Goal: Navigation & Orientation: Find specific page/section

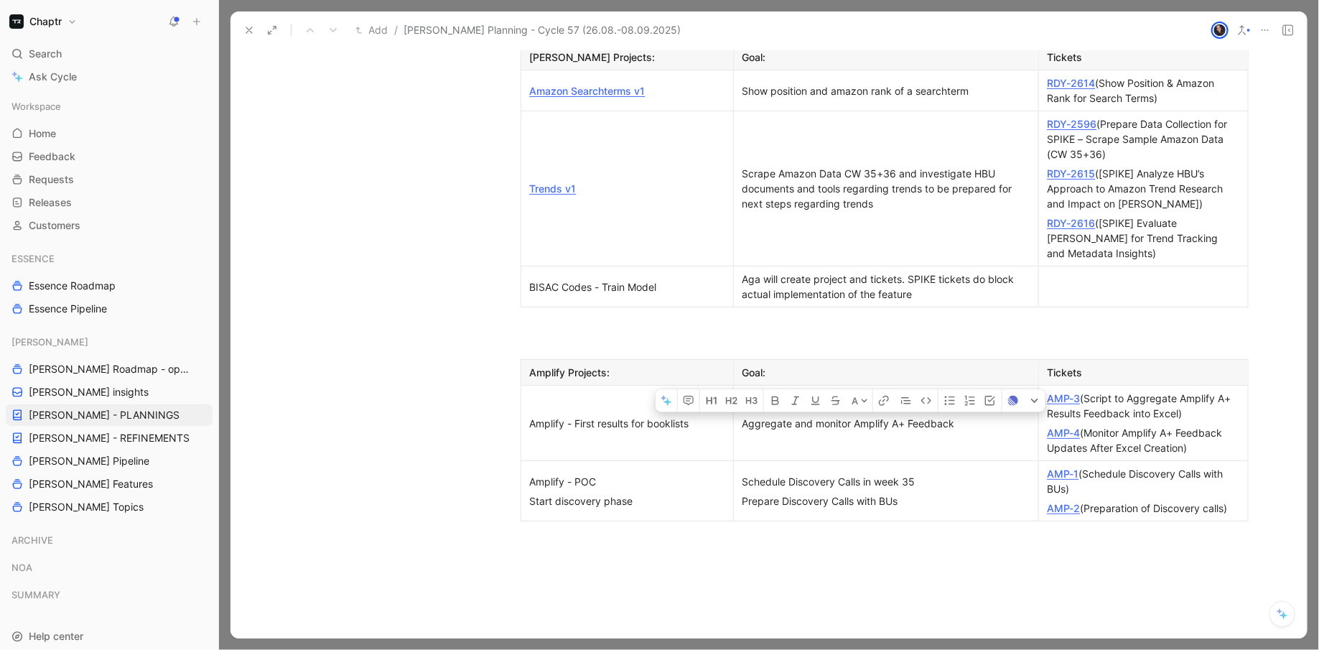
scroll to position [1397, 0]
click at [1229, 503] on div "AMP-2 (Preparation of Discovery calls)" at bounding box center [1144, 510] width 192 height 15
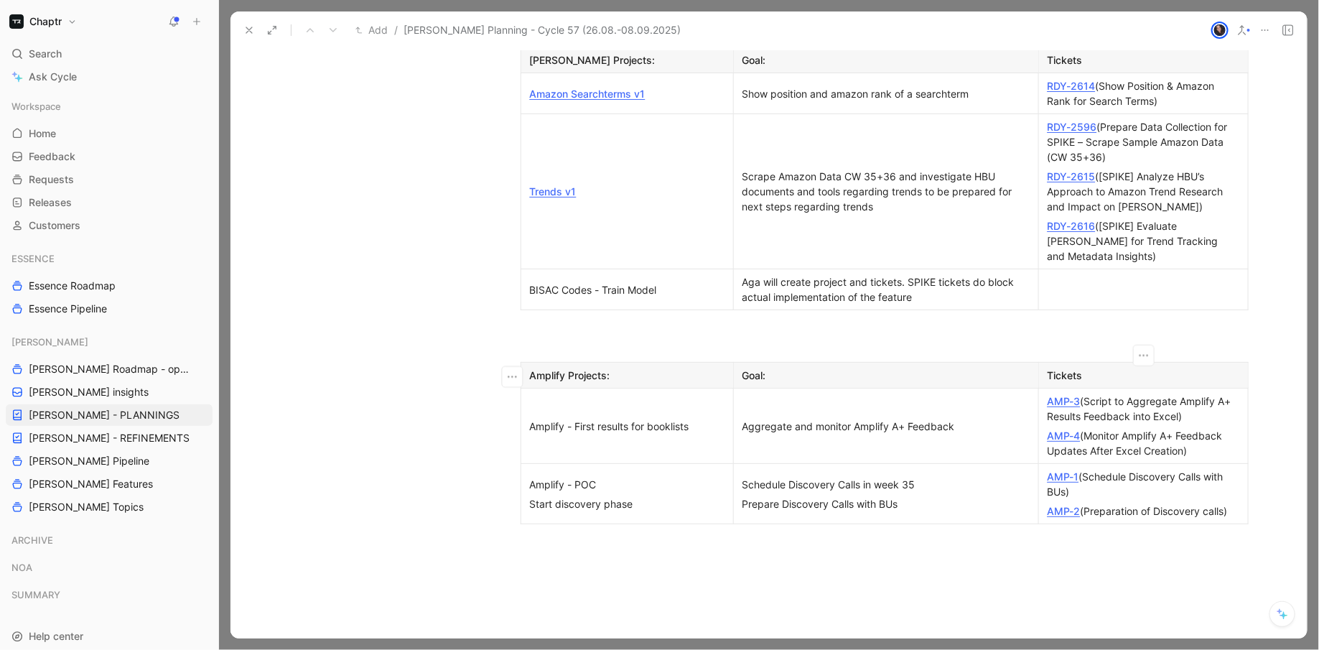
click at [1229, 503] on div "AMP-2 (Preparation of Discovery calls)" at bounding box center [1144, 510] width 192 height 15
click at [1071, 505] on link "AMP-2" at bounding box center [1064, 511] width 33 height 12
click at [1234, 469] on div "AMP-1 (Schedule Discovery Calls with BUs)" at bounding box center [1144, 484] width 192 height 30
click at [1236, 503] on div "AMP-2 (Preparation of Discovery calls)" at bounding box center [1144, 510] width 192 height 15
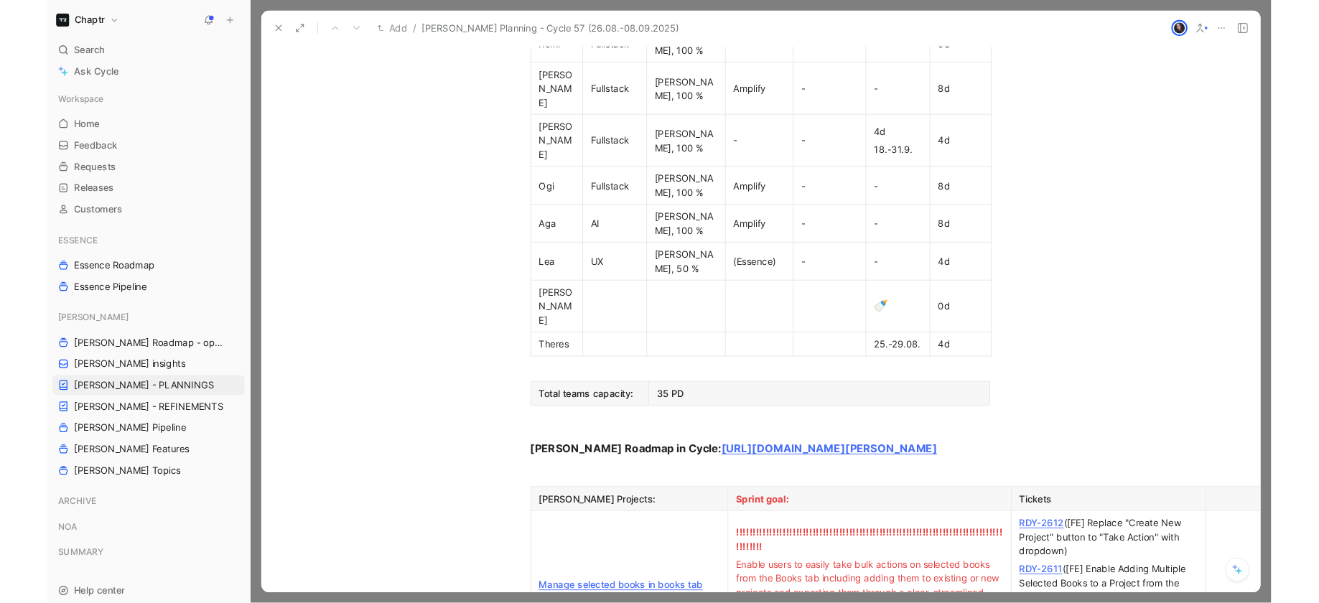
scroll to position [1028, 0]
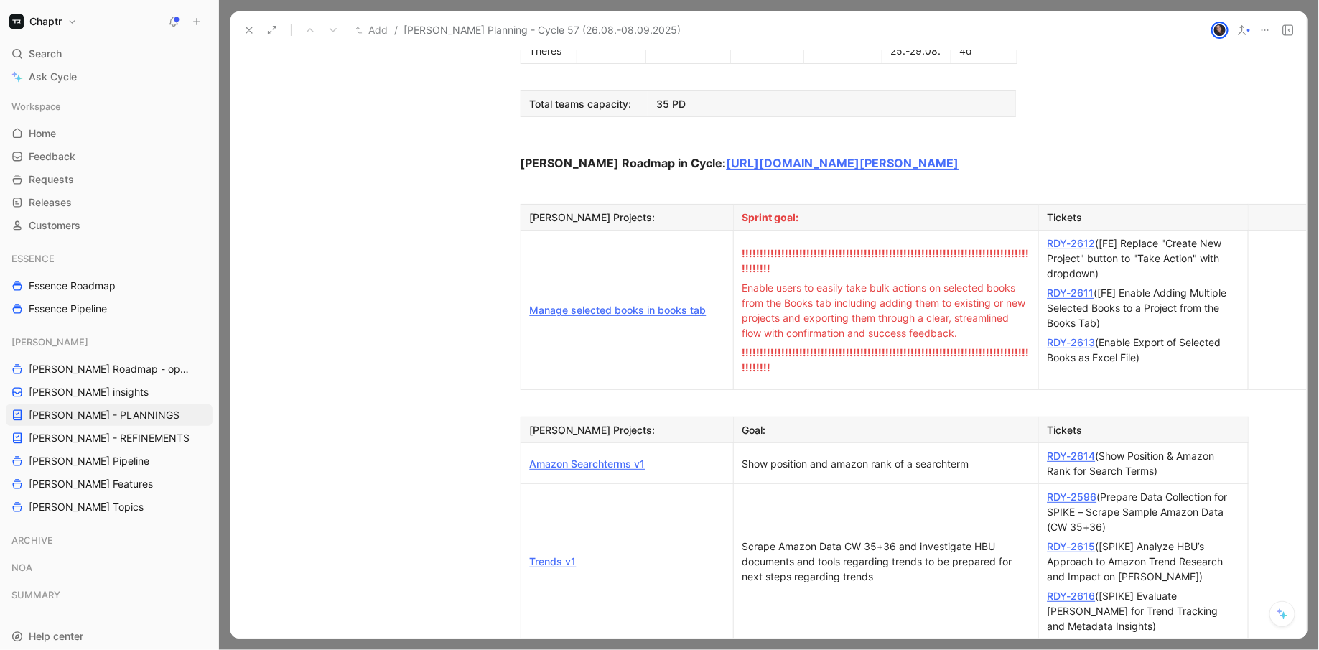
click at [1080, 649] on p at bounding box center [1143, 659] width 203 height 19
click at [1046, 649] on p "Get BISAC data from firestore" at bounding box center [1143, 659] width 203 height 19
click at [1101, 644] on div "RDY-2618 (Get BISAC data from firestore" at bounding box center [1144, 659] width 192 height 30
drag, startPoint x: 1091, startPoint y: 536, endPoint x: 1045, endPoint y: 534, distance: 46.7
click at [1045, 642] on p "RDY-2618 (Get BISAC data from firestore)" at bounding box center [1143, 659] width 203 height 34
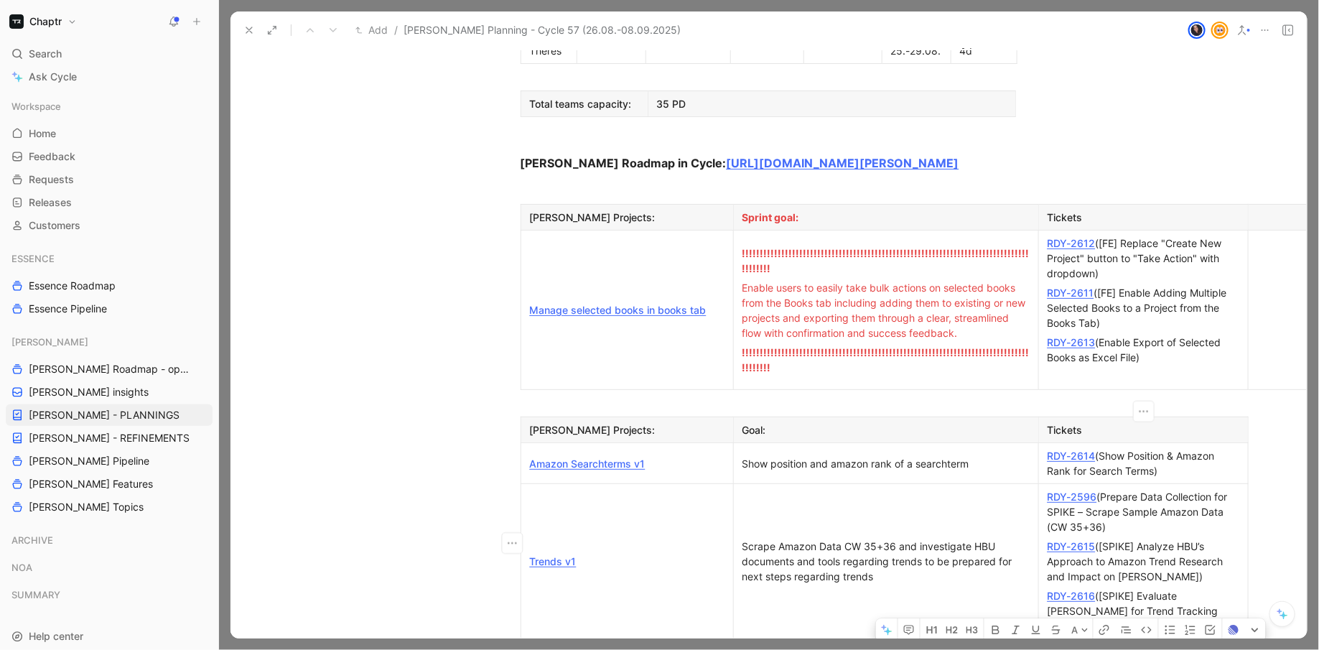
drag, startPoint x: 1092, startPoint y: 533, endPoint x: 1048, endPoint y: 532, distance: 43.8
click at [1048, 644] on div "RDY-2618 (Get BISAC data from firestore)" at bounding box center [1144, 659] width 192 height 30
drag, startPoint x: 666, startPoint y: 544, endPoint x: 526, endPoint y: 539, distance: 140.8
click at [526, 649] on p "BISAC Codes - Train Model" at bounding box center [627, 659] width 206 height 19
drag, startPoint x: 702, startPoint y: 549, endPoint x: 528, endPoint y: 536, distance: 173.5
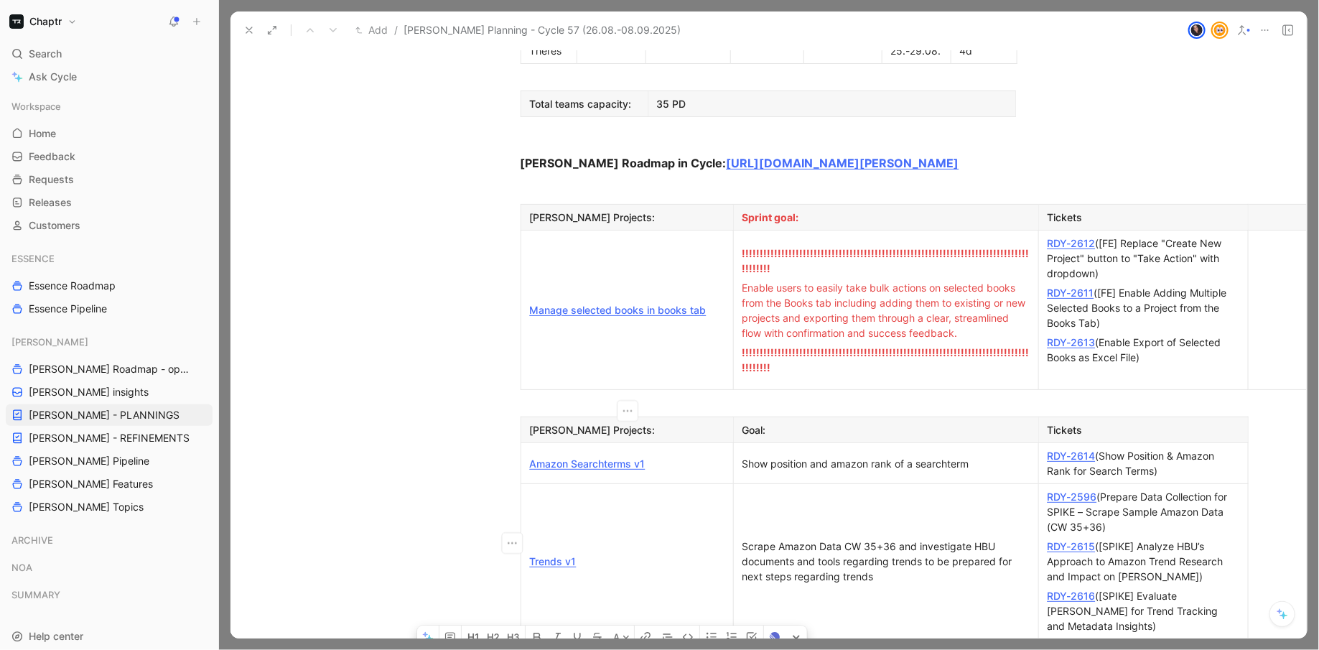
click at [528, 649] on p "BISAC - Custom model experiment" at bounding box center [627, 659] width 206 height 19
click at [857, 644] on div "Aga will create project and tickets. SPIKE tickets do block actual implementati…" at bounding box center [885, 659] width 287 height 30
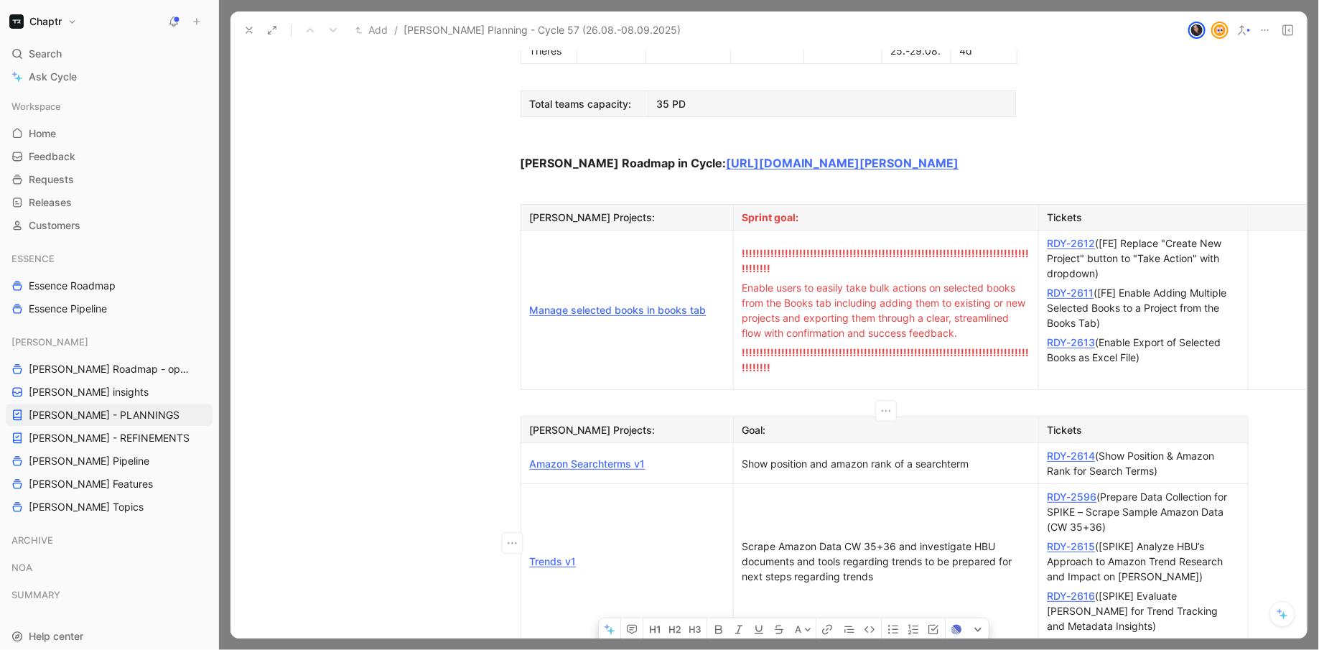
drag, startPoint x: 839, startPoint y: 530, endPoint x: 745, endPoint y: 531, distance: 94.1
click at [745, 644] on div "The project aims to improve BISAC code prediction by fine-tuning a model on syn…" at bounding box center [885, 659] width 287 height 30
drag, startPoint x: 893, startPoint y: 532, endPoint x: 784, endPoint y: 533, distance: 109.1
click at [784, 644] on div "Improve BISAC code prediction by fine-tuning a model on synthetic data." at bounding box center [885, 659] width 287 height 30
click at [753, 618] on button "button" at bounding box center [763, 629] width 22 height 23
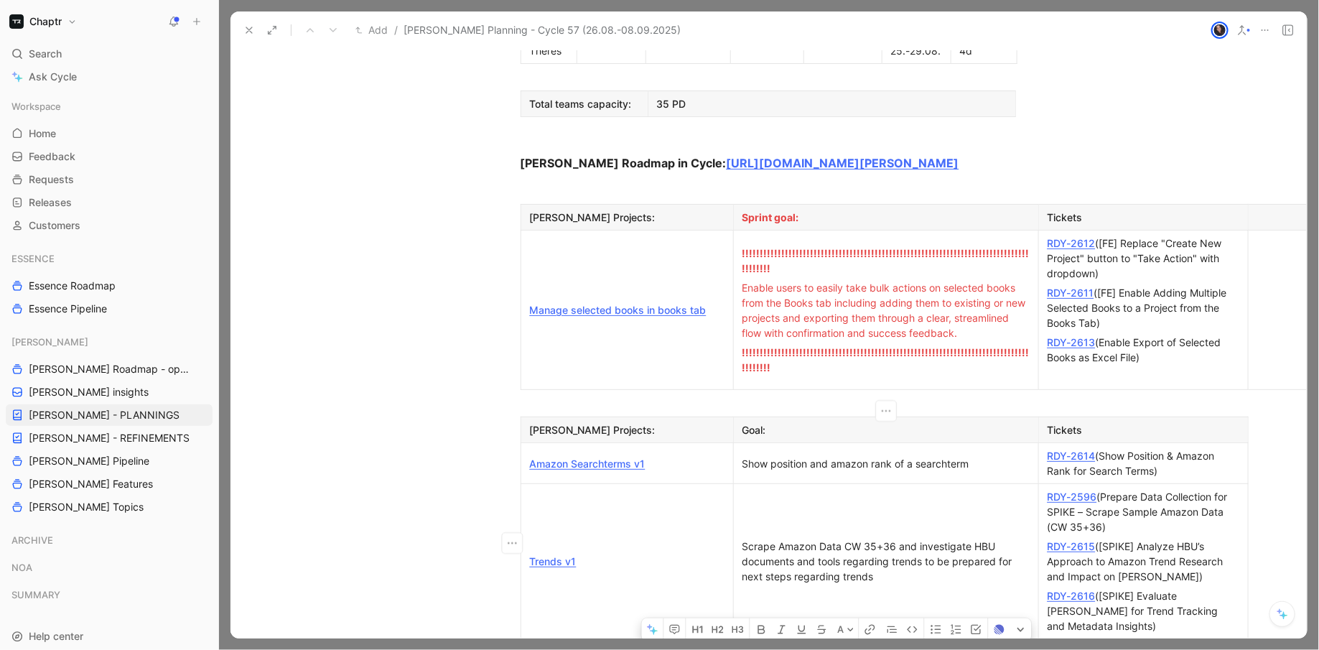
click at [781, 539] on div "Scrape Amazon Data CW 35+36 and investigate HBU documents and tools regarding t…" at bounding box center [885, 561] width 287 height 45
drag, startPoint x: 809, startPoint y: 554, endPoint x: 740, endPoint y: 531, distance: 72.0
click at [740, 642] on p "Improve BISAC code prediction by fine-tuning a model on synthetic data." at bounding box center [886, 659] width 299 height 34
copy div "Improve BISAC code prediction by fine-tuning a model on synthetic data"
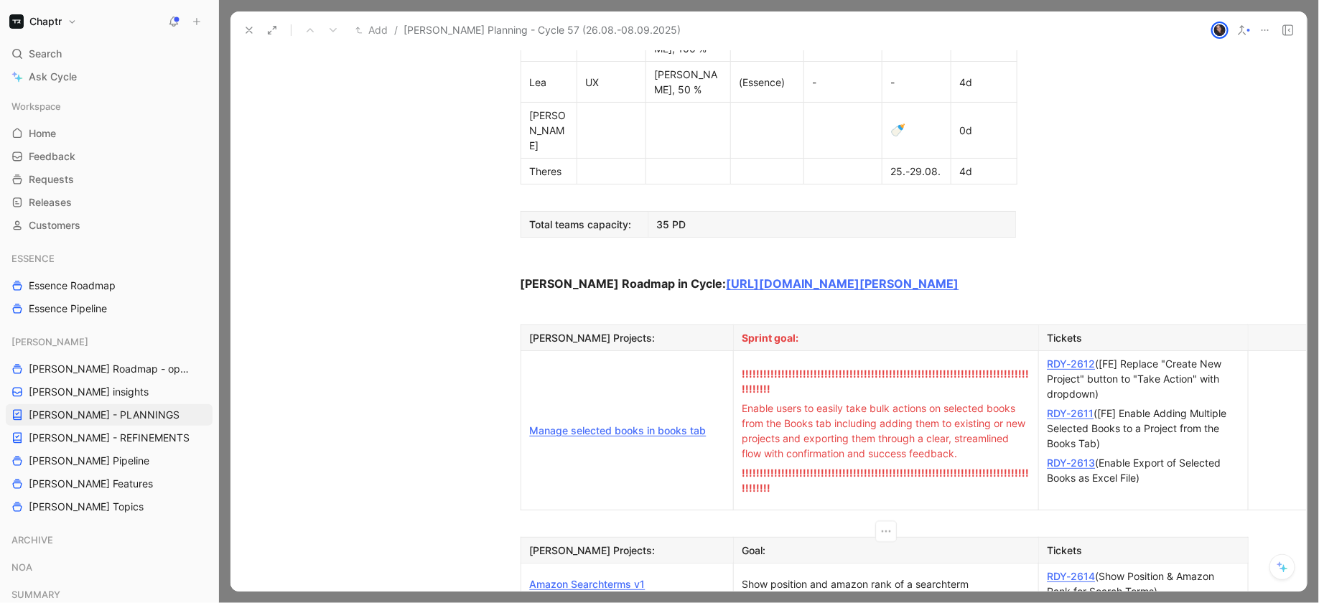
scroll to position [910, 0]
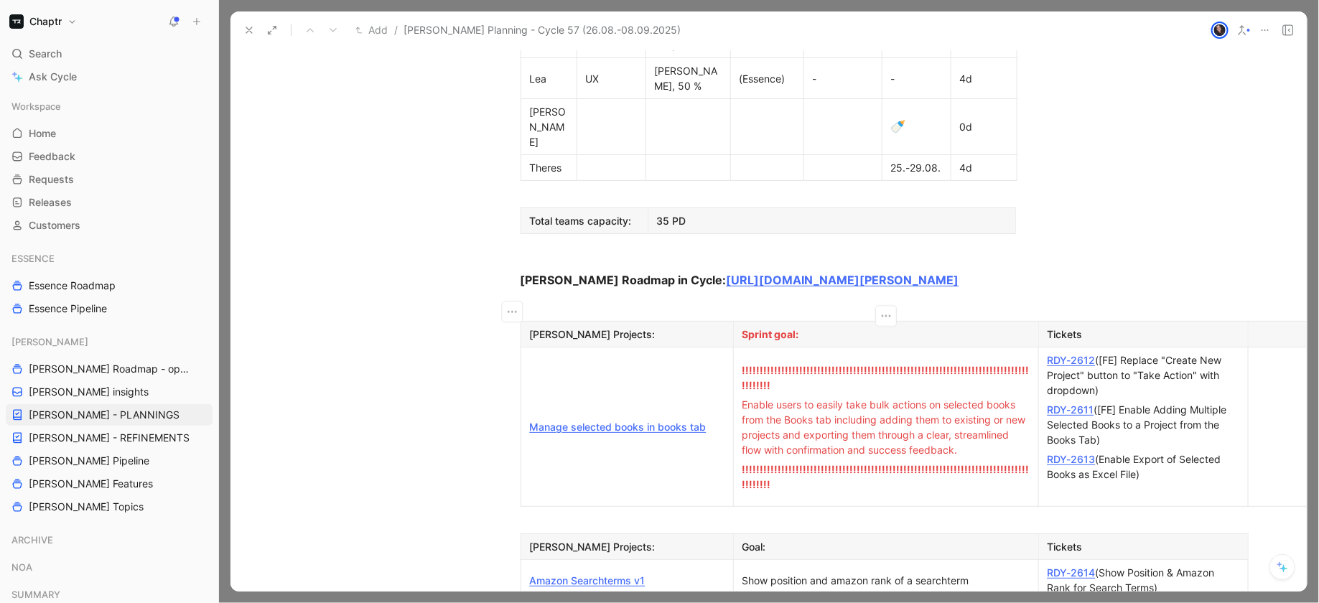
click at [763, 399] on span "Enable users to easily take bulk actions on selected books from the Books tab i…" at bounding box center [885, 427] width 286 height 57
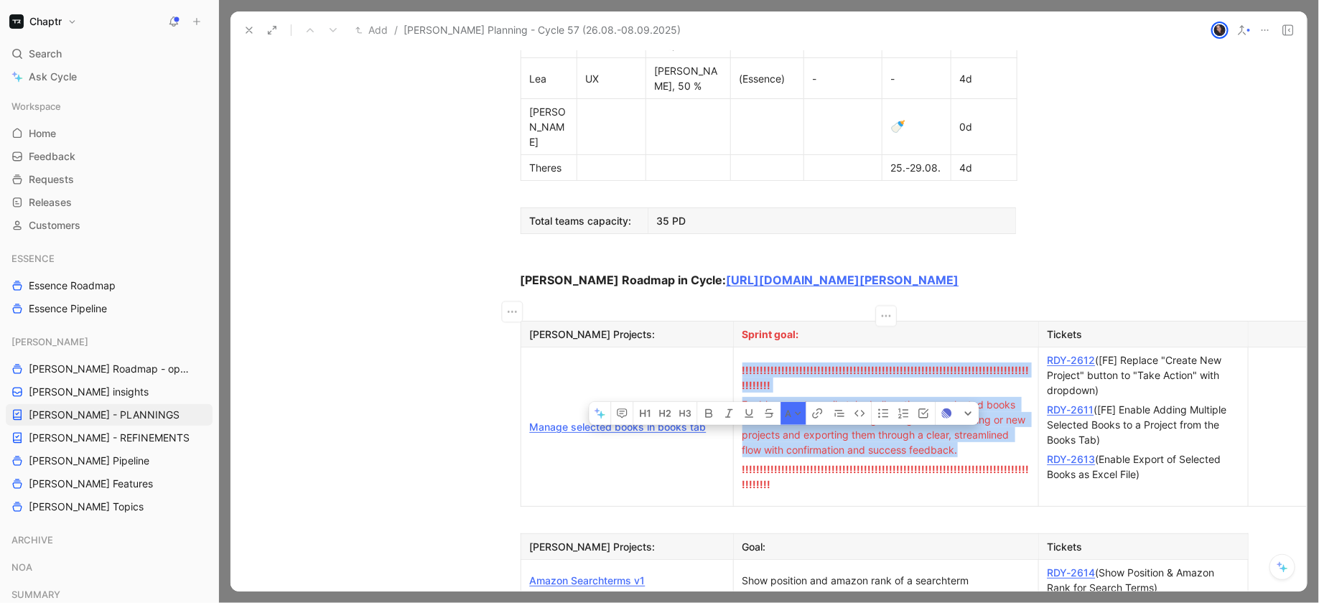
click at [763, 399] on span "Enable users to easily take bulk actions on selected books from the Books tab i…" at bounding box center [885, 427] width 286 height 57
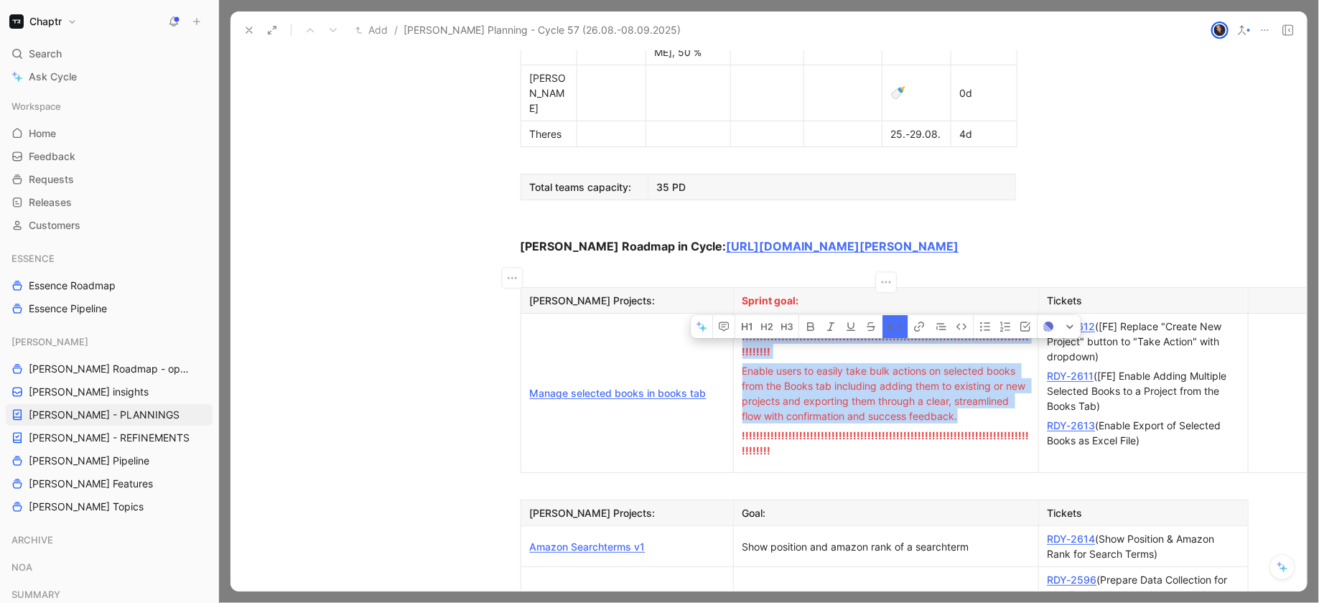
scroll to position [942, 0]
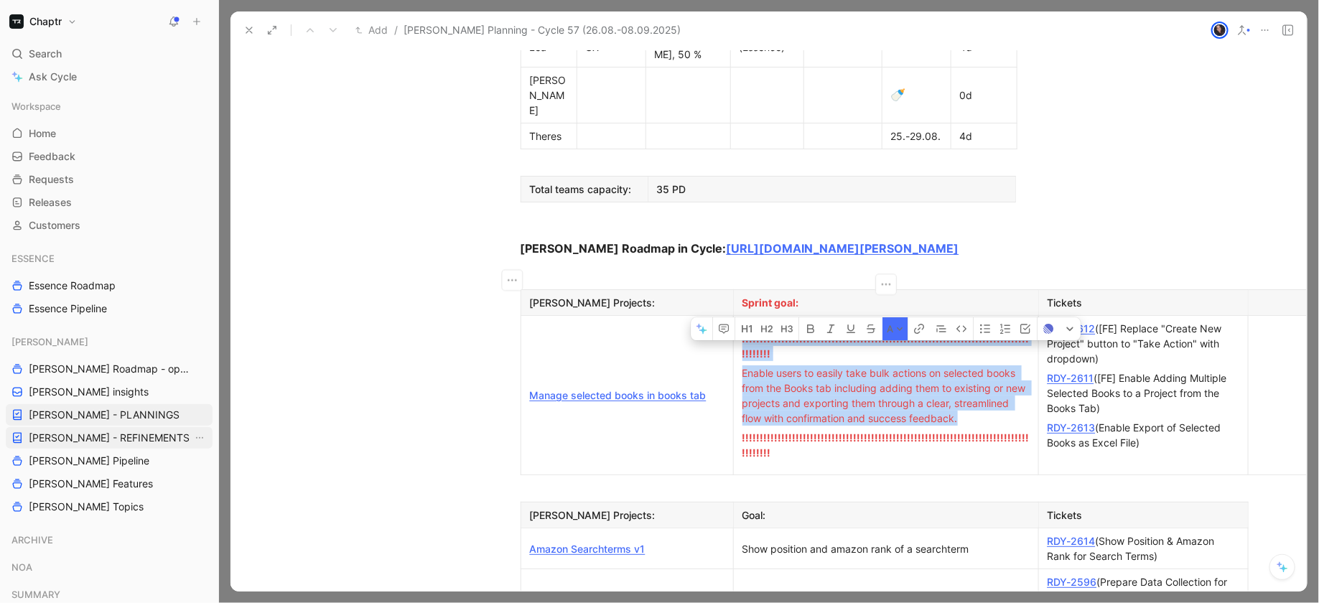
click at [136, 433] on span "[PERSON_NAME] - REFINEMENTS" at bounding box center [109, 438] width 161 height 14
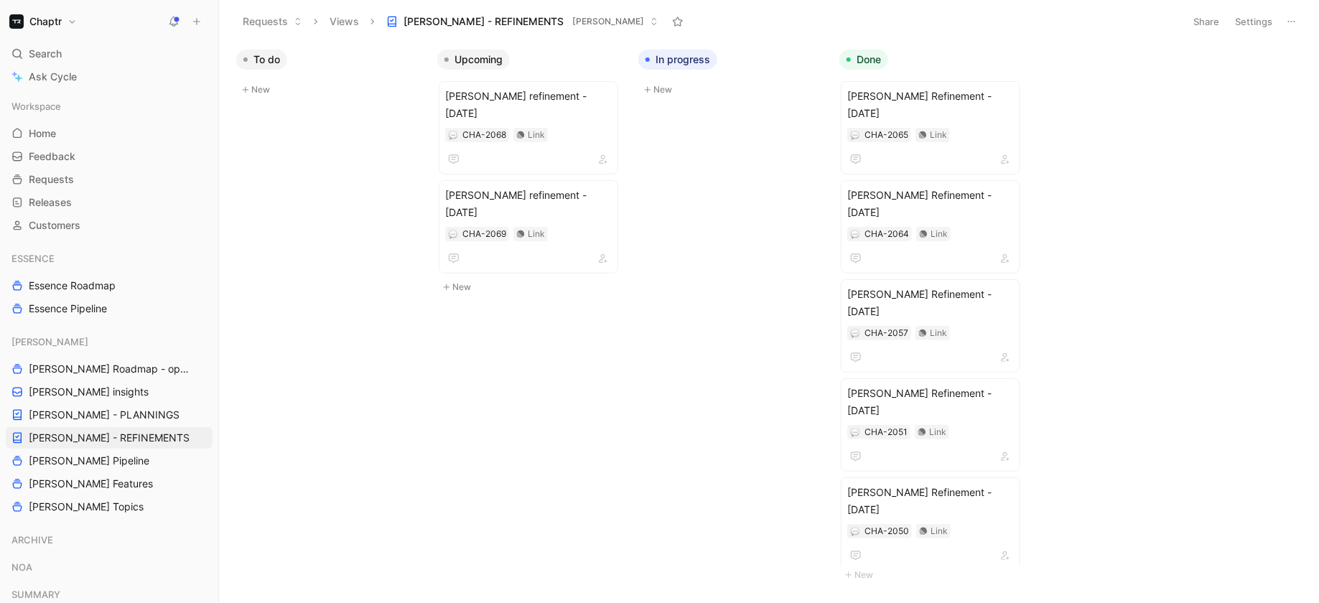
click at [465, 279] on button "New" at bounding box center [532, 287] width 190 height 17
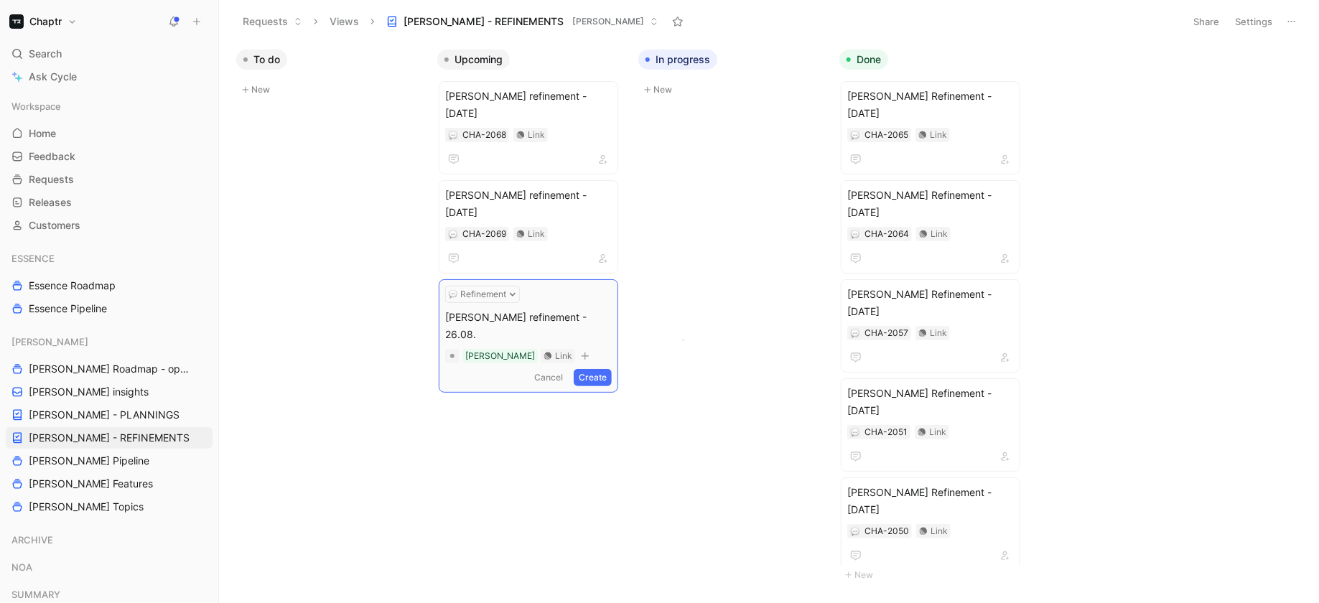
click at [683, 340] on body "Chaptr Search ⌘ K Ask Cycle Workspace Home G then H Feedback G then F Requests …" at bounding box center [659, 301] width 1319 height 603
click at [604, 369] on button "Create" at bounding box center [593, 377] width 38 height 17
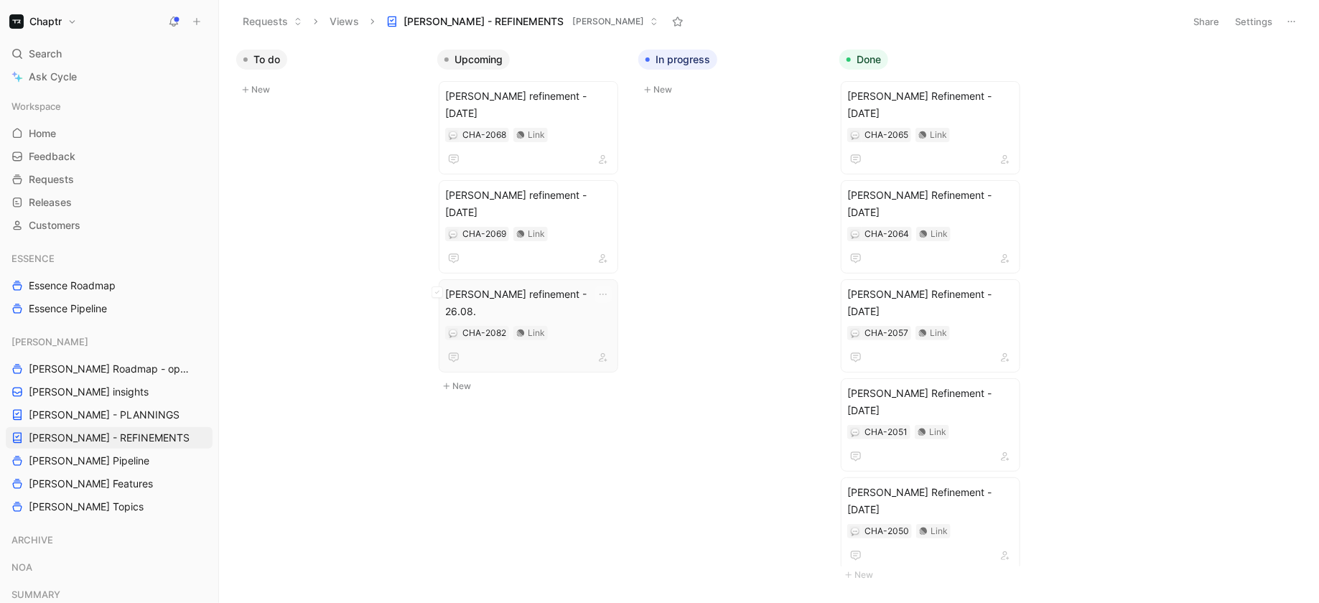
click at [562, 349] on div at bounding box center [528, 357] width 167 height 17
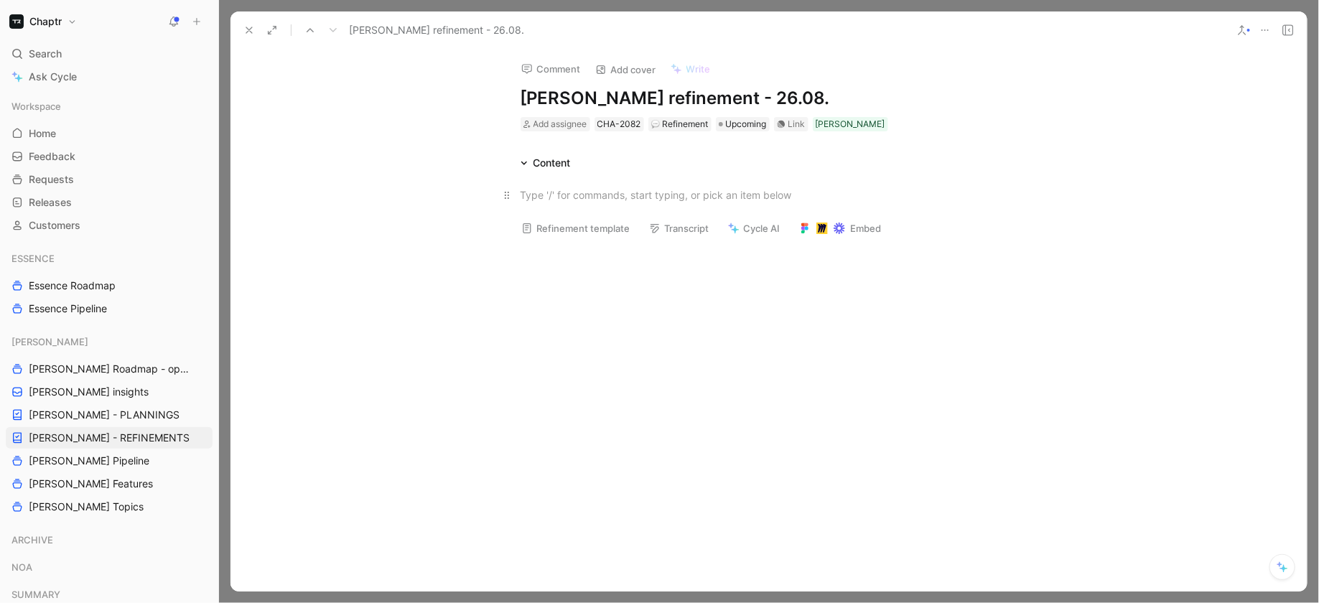
click at [571, 202] on p at bounding box center [768, 195] width 551 height 24
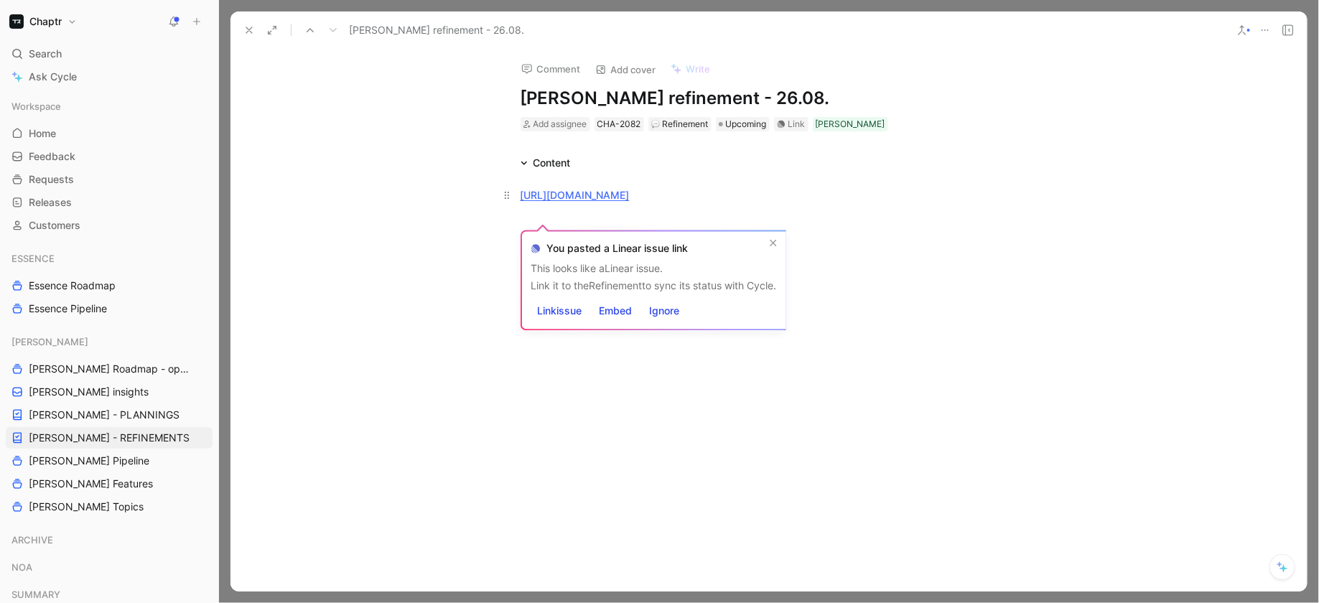
click at [651, 207] on p "[URL][DOMAIN_NAME]" at bounding box center [768, 195] width 551 height 24
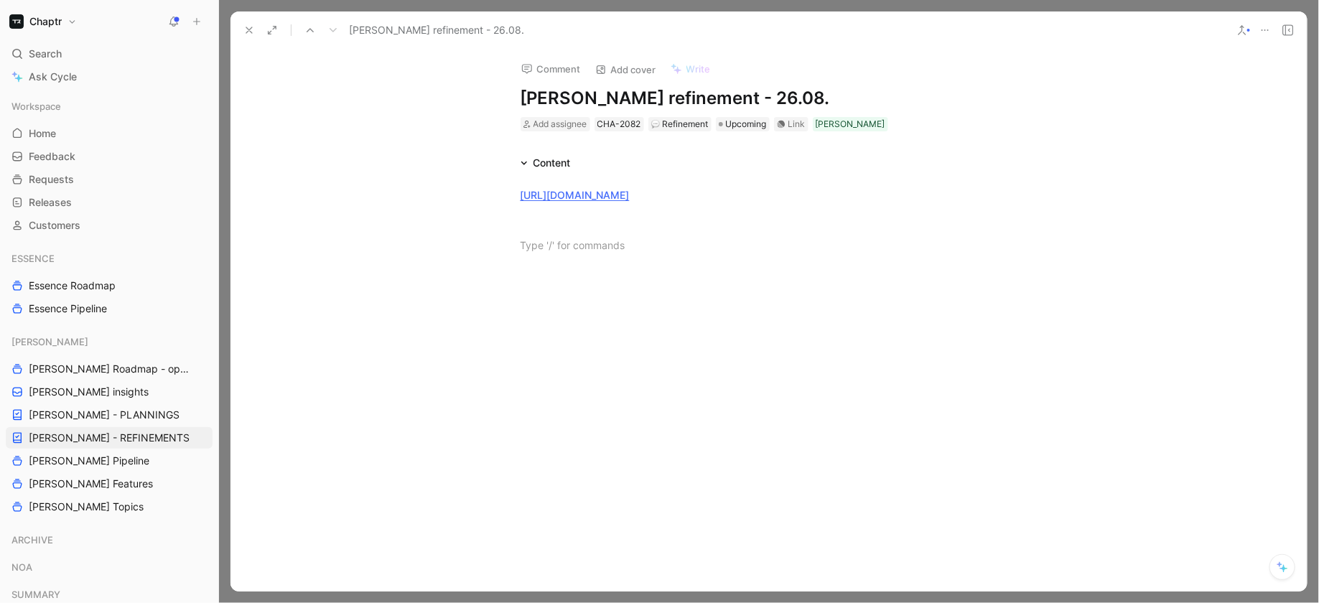
click at [526, 177] on div "[URL][DOMAIN_NAME]" at bounding box center [768, 220] width 1076 height 97
click at [714, 356] on div at bounding box center [768, 384] width 1076 height 181
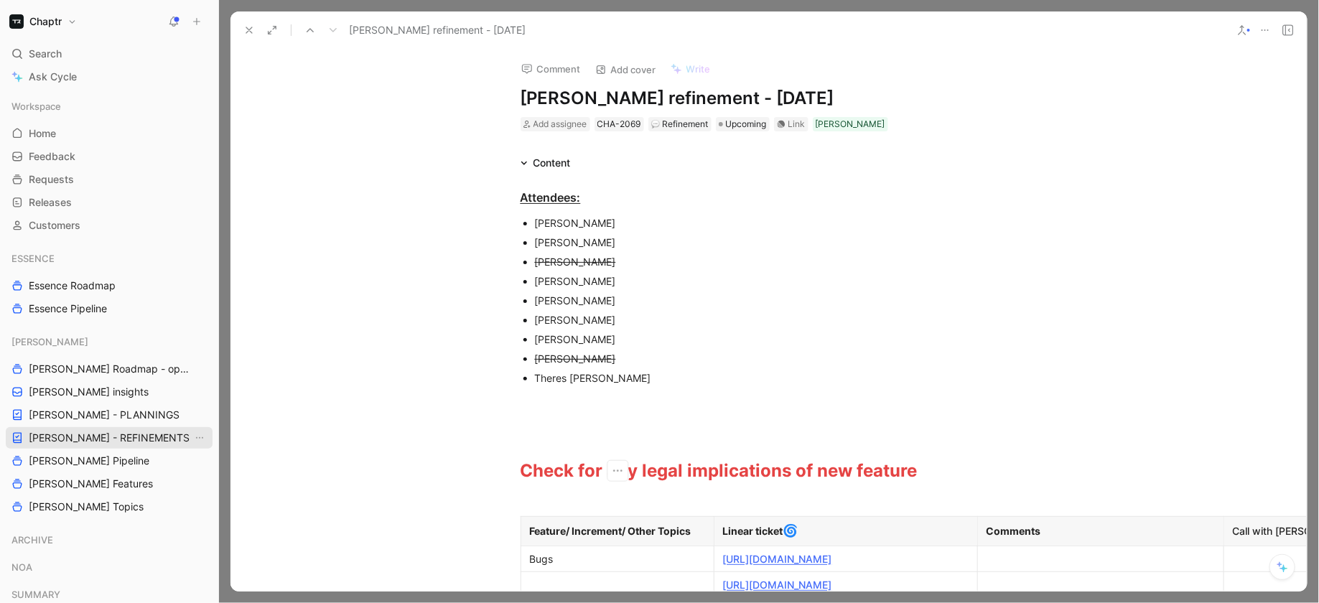
scroll to position [851, 162]
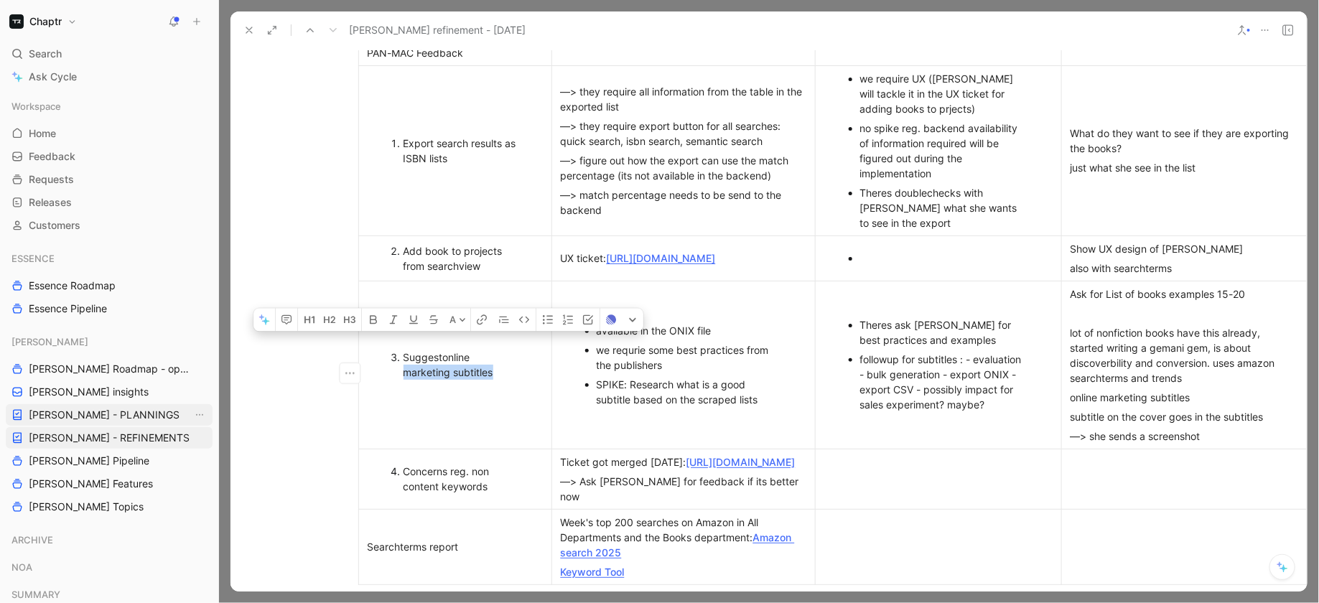
click at [93, 421] on span "[PERSON_NAME] - PLANNINGS" at bounding box center [104, 415] width 151 height 14
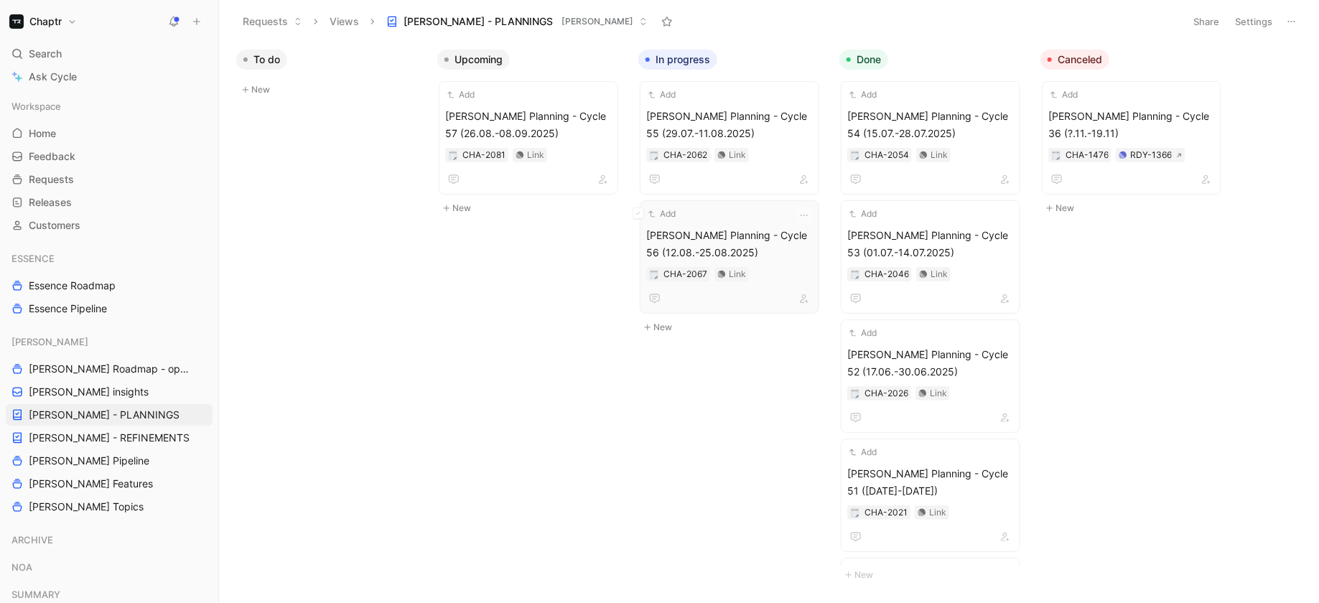
click at [788, 274] on div "CHA-2067 Link" at bounding box center [729, 274] width 167 height 14
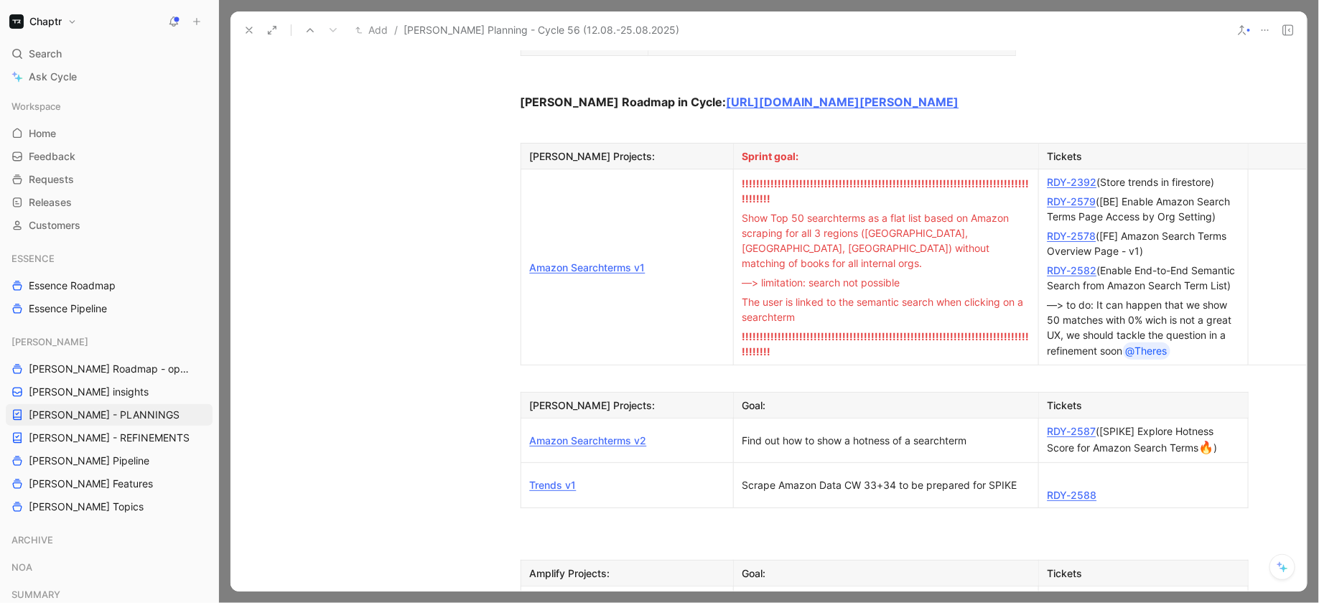
scroll to position [1121, 0]
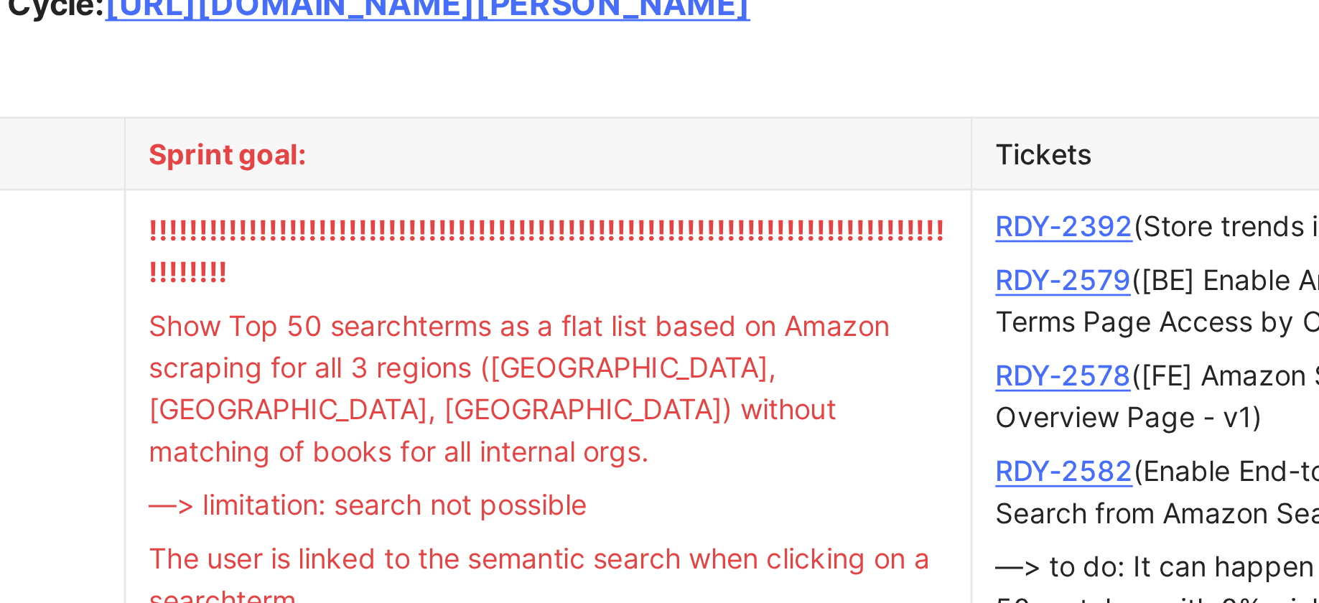
click at [798, 218] on span "Show Top 50 searchterms as a flat list based on Amazon scraping for all 3 regio…" at bounding box center [877, 246] width 270 height 57
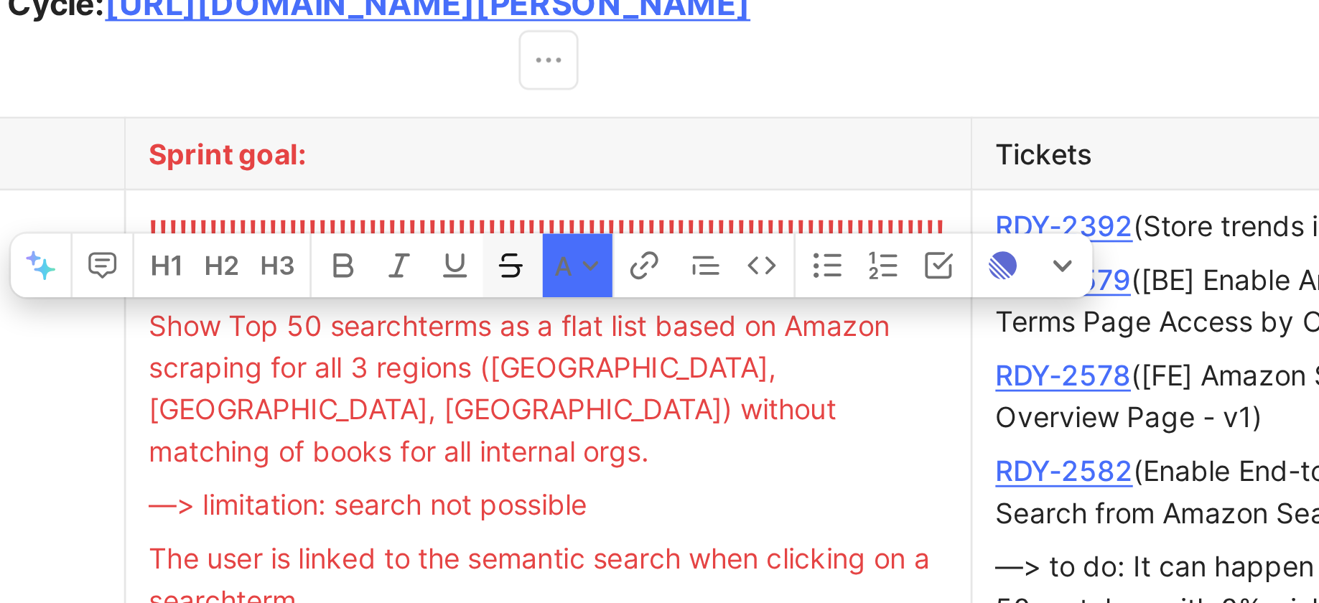
click at [873, 199] on icon "button" at bounding box center [872, 203] width 9 height 9
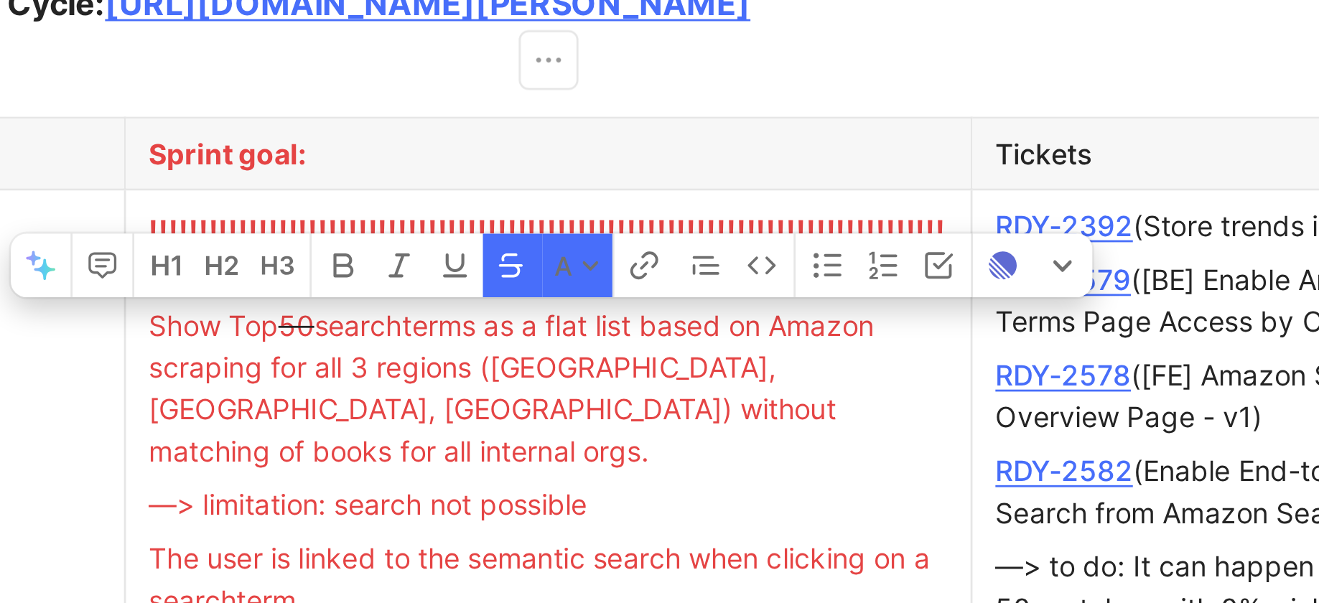
click at [806, 218] on span "searchterms as a flat list based on Amazon scraping for all 3 regions (UK, US, …" at bounding box center [874, 246] width 264 height 57
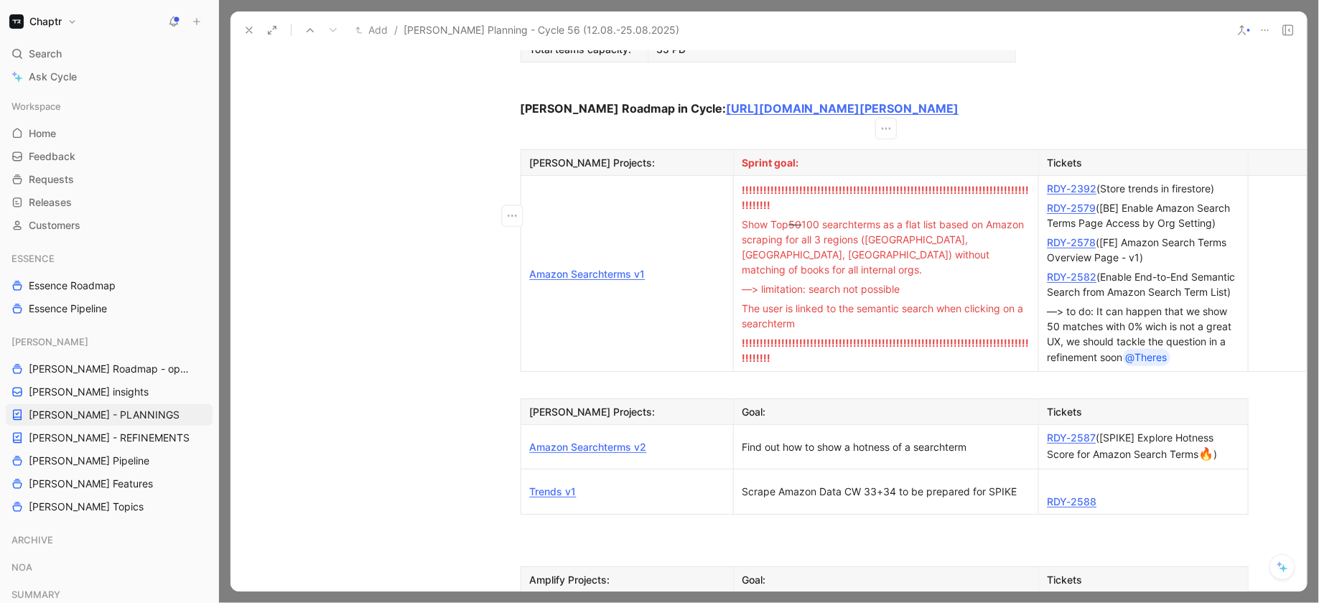
click at [925, 218] on span "100 searchterms as a flat list based on Amazon scraping for all 3 regions (UK, …" at bounding box center [884, 246] width 285 height 57
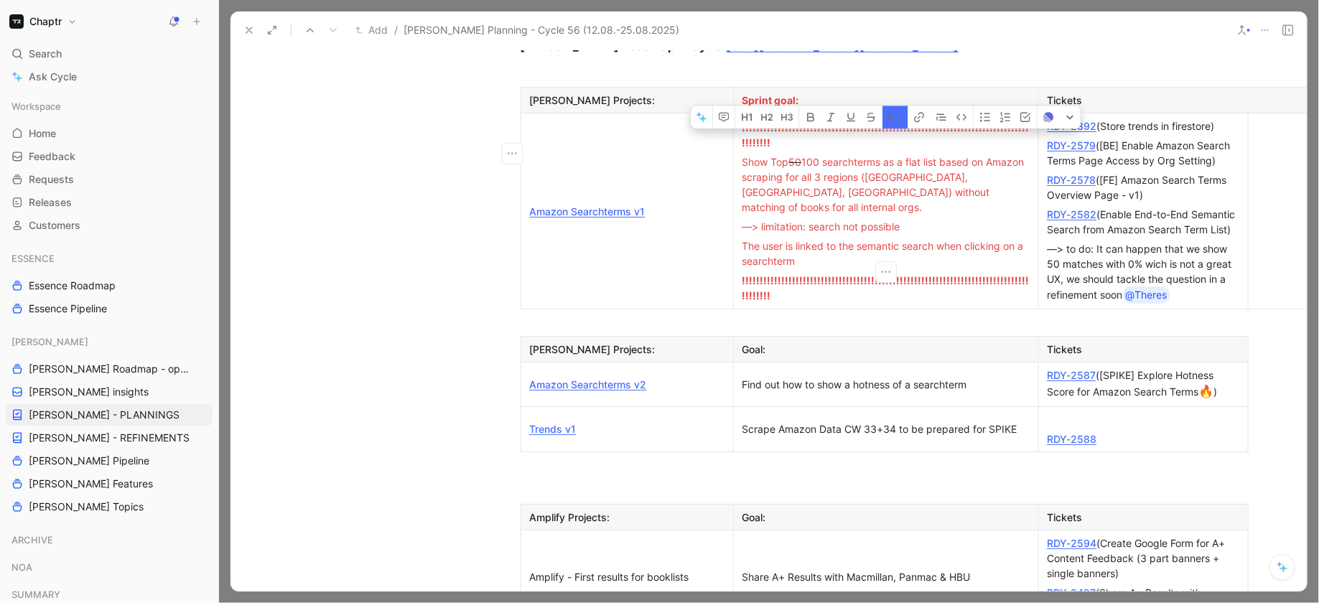
scroll to position [1182, 0]
click at [796, 378] on div "Find out how to show a hotness of a searchterm" at bounding box center [885, 385] width 287 height 15
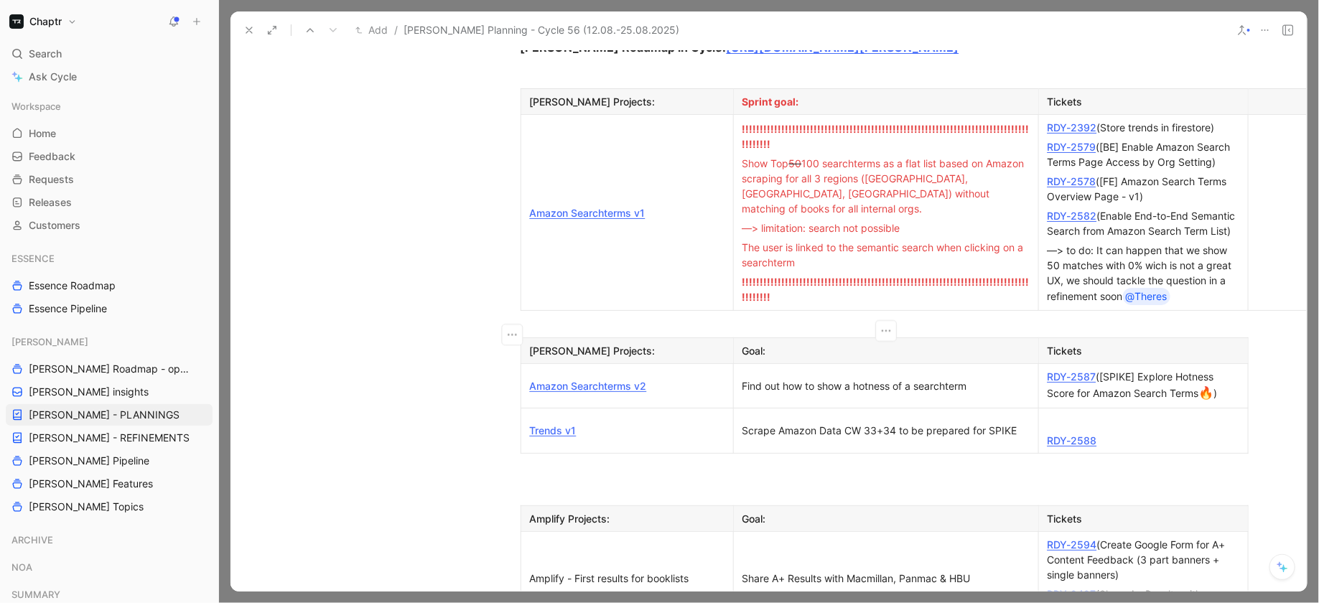
click at [796, 378] on div "Find out how to show a hotness of a searchterm" at bounding box center [885, 385] width 287 height 15
click at [803, 423] on div "Scrape Amazon Data CW 33+34 to be prepared for SPIKE" at bounding box center [885, 430] width 287 height 15
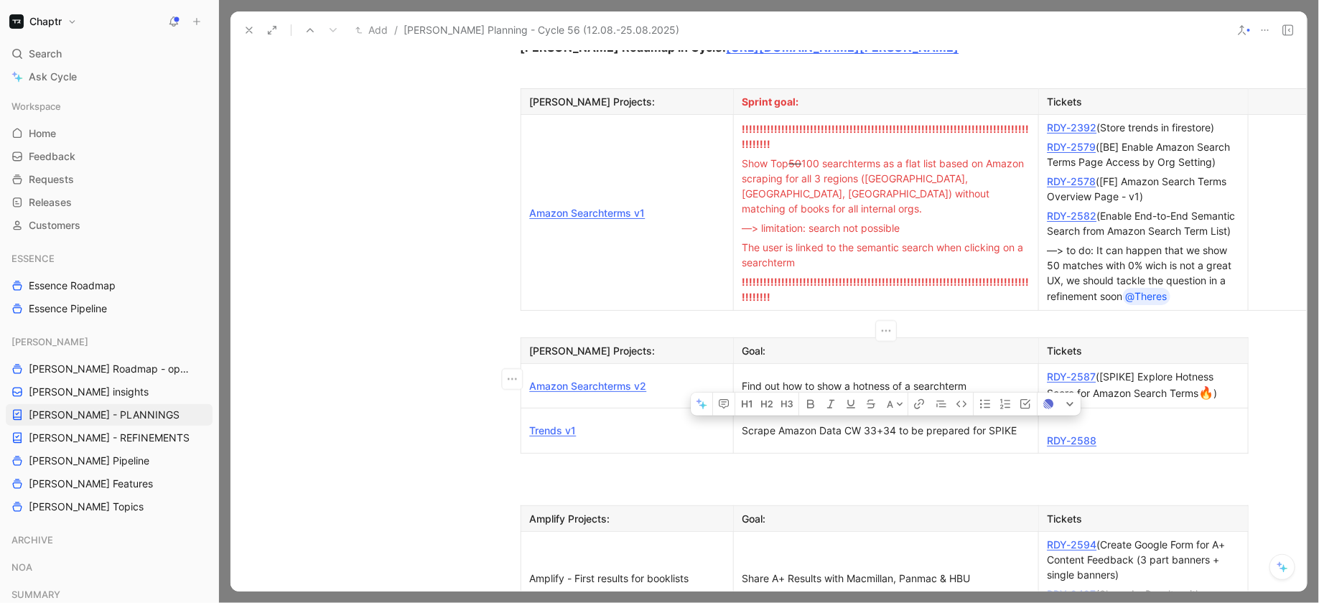
click at [803, 423] on div "Scrape Amazon Data CW 33+34 to be prepared for SPIKE" at bounding box center [885, 430] width 287 height 15
click at [868, 423] on div "Scrape Amazon Data CW 33+34 to be prepared for SPIKE" at bounding box center [885, 430] width 287 height 15
click at [850, 402] on icon "button" at bounding box center [855, 407] width 11 height 11
click at [829, 455] on p at bounding box center [768, 467] width 551 height 24
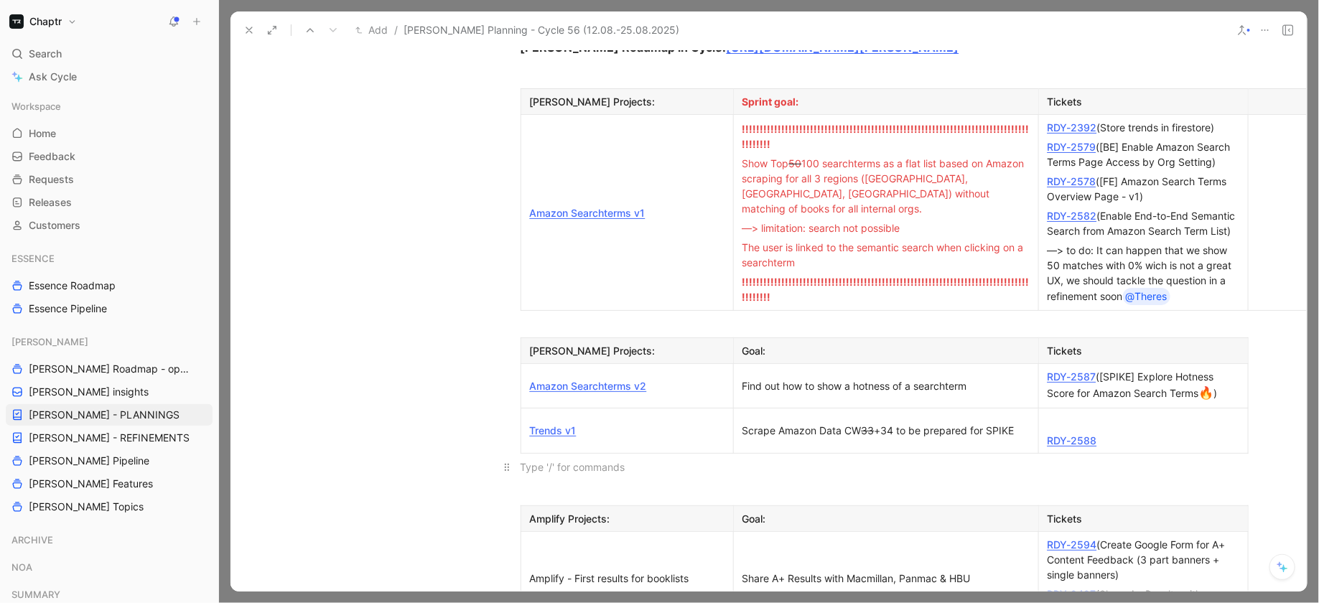
scroll to position [1219, 0]
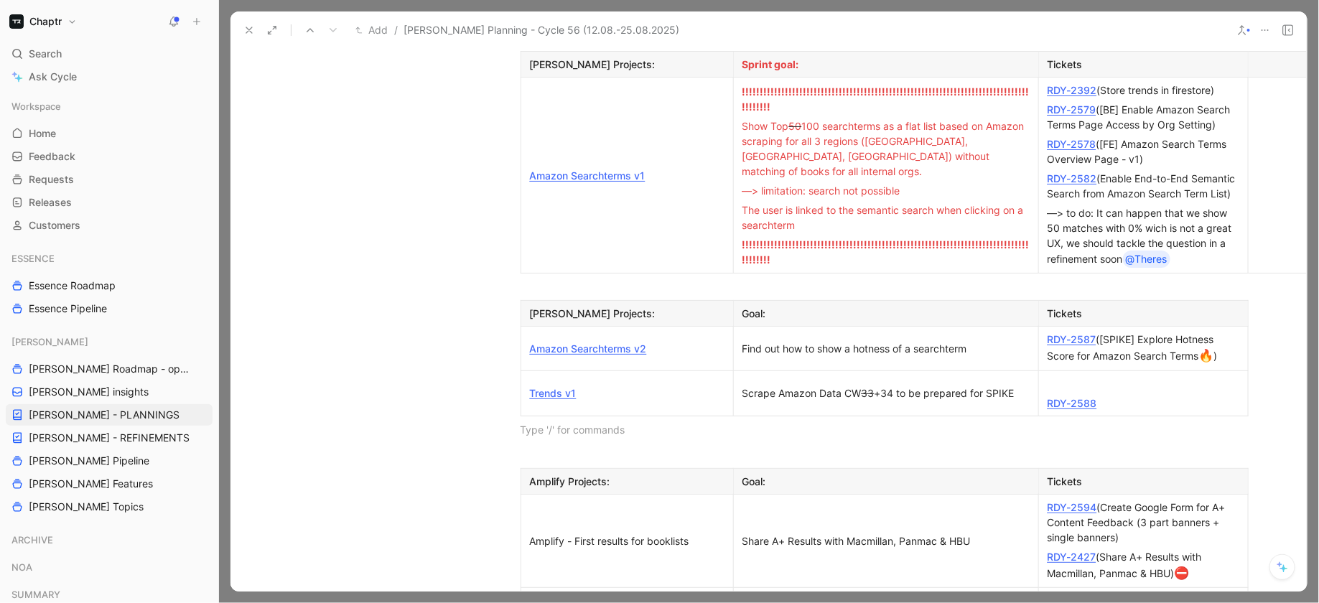
click at [784, 386] on div "Scrape Amazon Data CW 33 +34 to be prepared for SPIKE" at bounding box center [885, 393] width 287 height 15
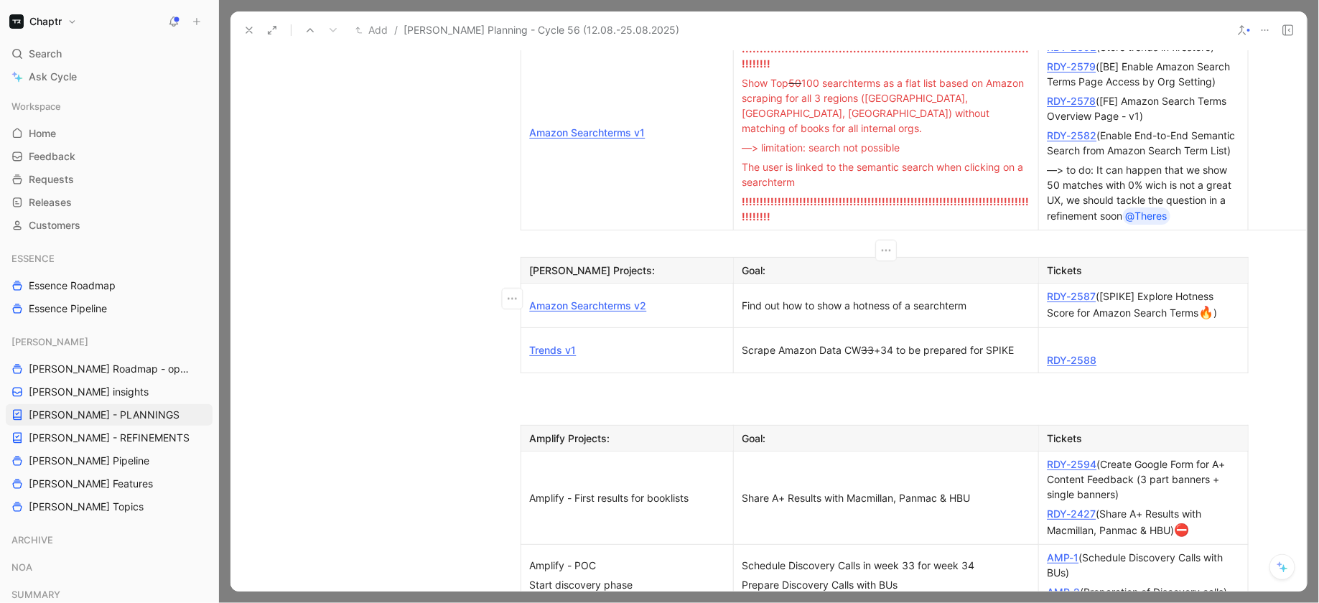
scroll to position [1267, 0]
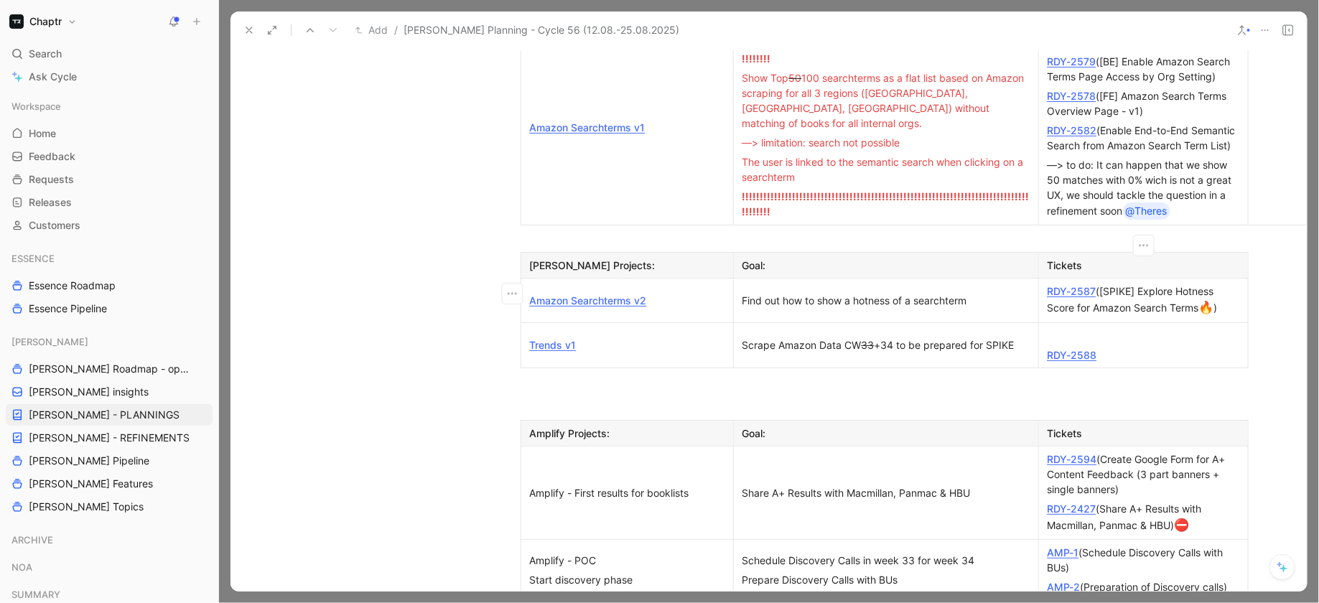
click at [1057, 328] on div at bounding box center [1144, 335] width 192 height 15
click at [1049, 328] on div at bounding box center [1144, 335] width 192 height 15
drag, startPoint x: 1047, startPoint y: 284, endPoint x: 1061, endPoint y: 284, distance: 13.6
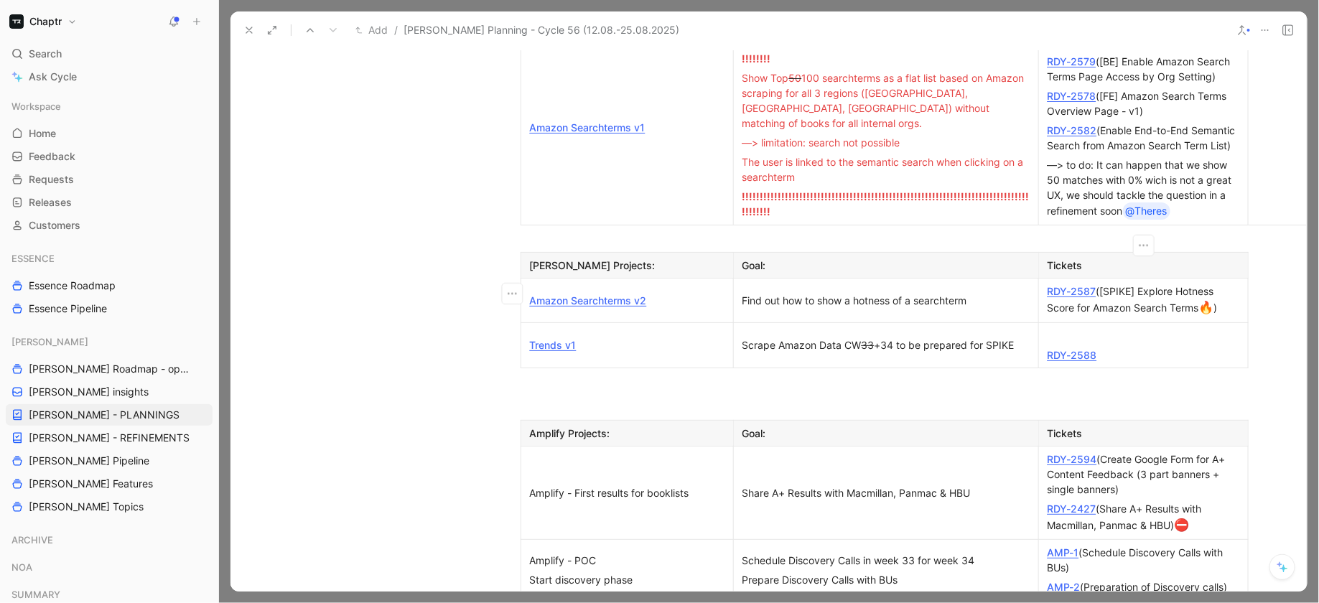
click at [1061, 328] on div at bounding box center [1144, 335] width 192 height 15
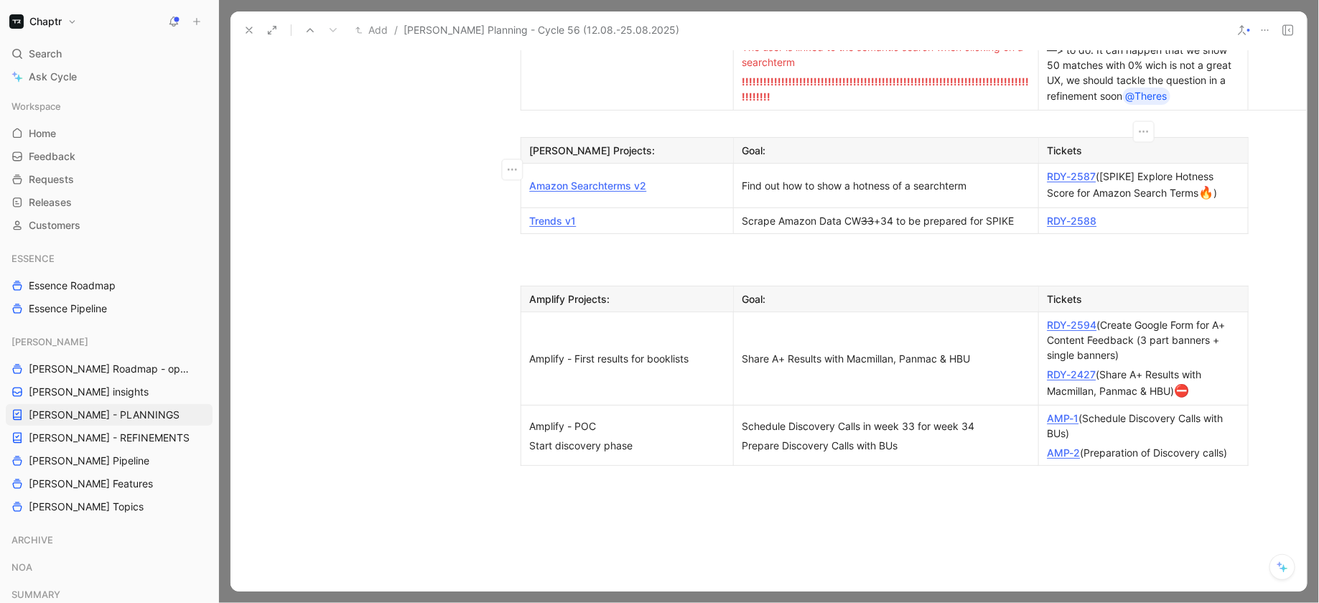
scroll to position [1383, 0]
click at [774, 350] on div "Share A+ Results with Macmillan, Panmac & HBU" at bounding box center [885, 357] width 287 height 15
click at [782, 323] on td "Share A+ Results with Macmillan, Panmac & HBU" at bounding box center [885, 358] width 305 height 94
drag, startPoint x: 742, startPoint y: 371, endPoint x: 997, endPoint y: 371, distance: 254.9
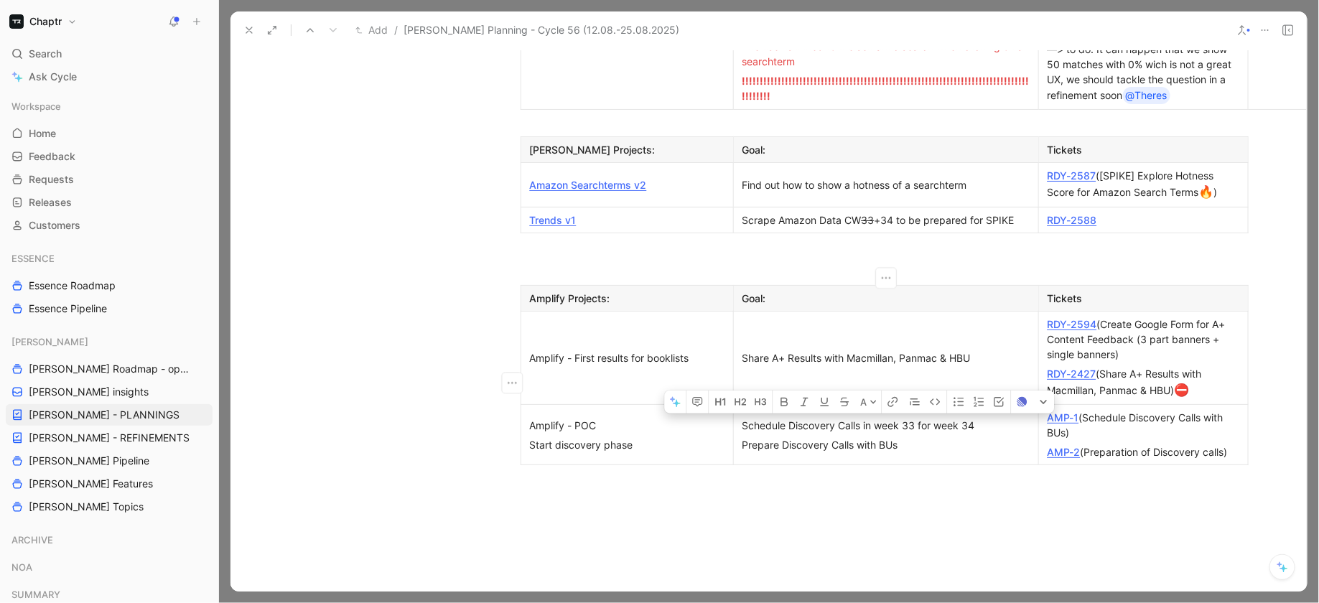
click at [999, 418] on div "Schedule Discovery Calls in week 33 for week 34" at bounding box center [885, 425] width 287 height 15
click at [926, 437] on div "Prepare Discovery Calls with BUs" at bounding box center [885, 444] width 287 height 15
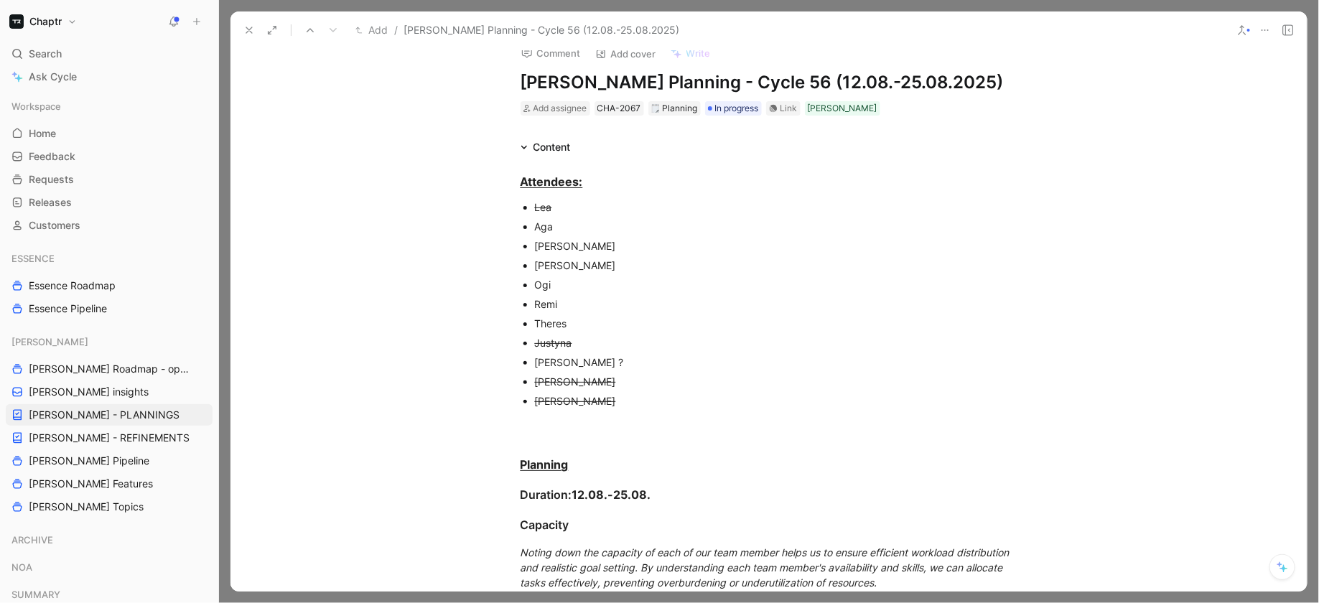
scroll to position [0, 0]
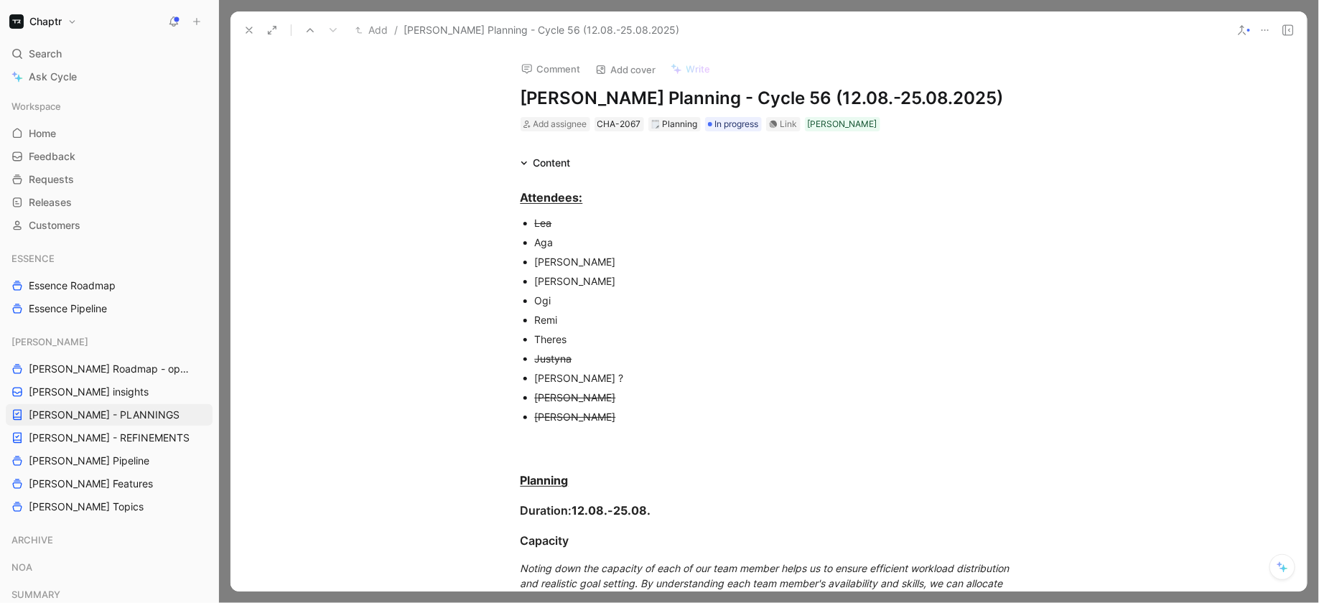
click at [249, 30] on use at bounding box center [249, 30] width 6 height 6
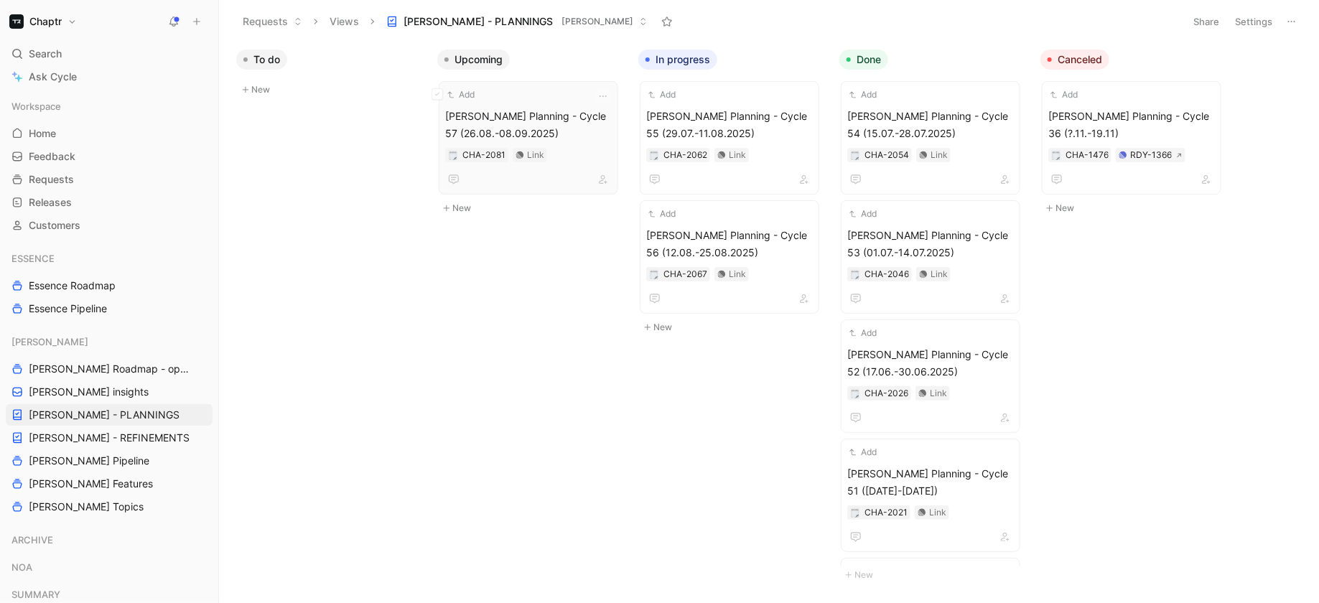
click at [558, 113] on span "[PERSON_NAME] Planning - Cycle 57 (26.08.-08.09.2025)" at bounding box center [528, 125] width 167 height 34
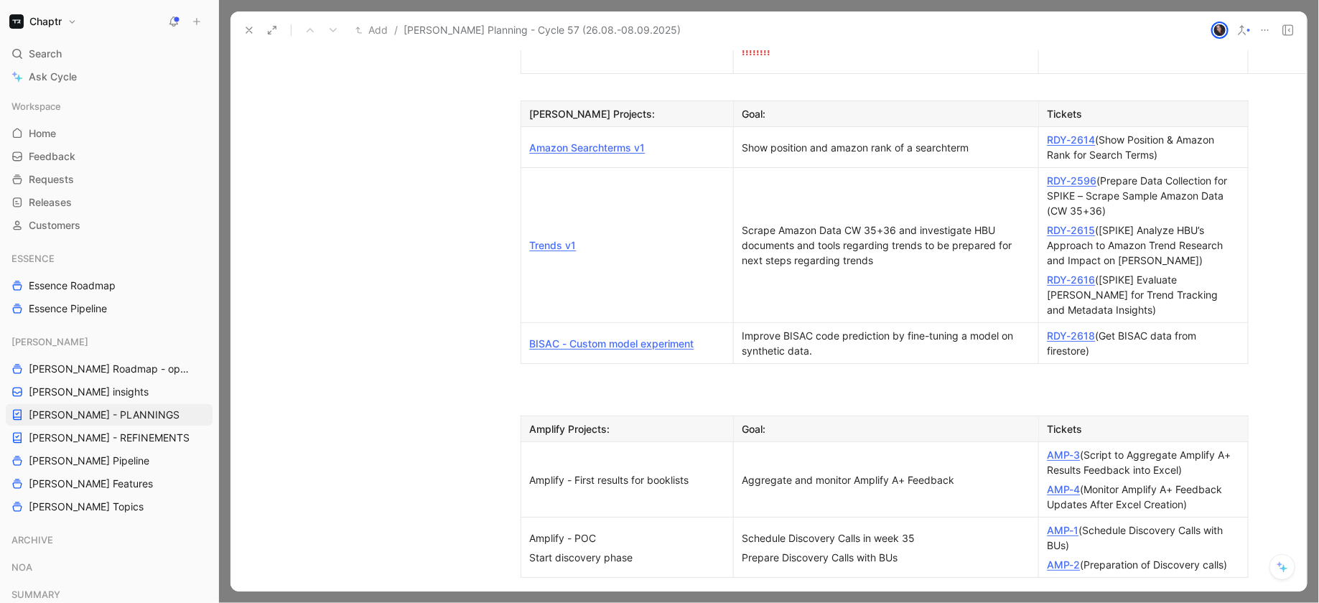
scroll to position [1329, 0]
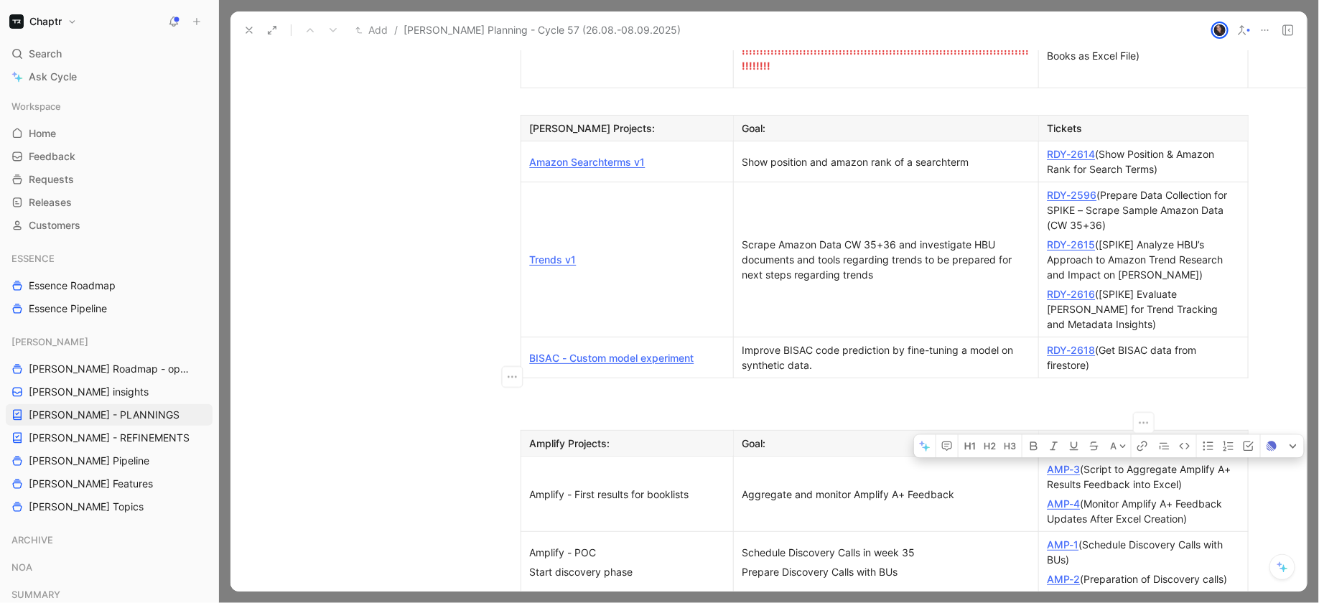
drag, startPoint x: 1196, startPoint y: 361, endPoint x: 1092, endPoint y: 346, distance: 104.5
click at [1092, 462] on div "AMP-3 (Script to Aggregate Amplify A+ Results Feedback into Excel)" at bounding box center [1144, 477] width 192 height 30
click at [1066, 463] on link "AMP-3" at bounding box center [1064, 469] width 33 height 12
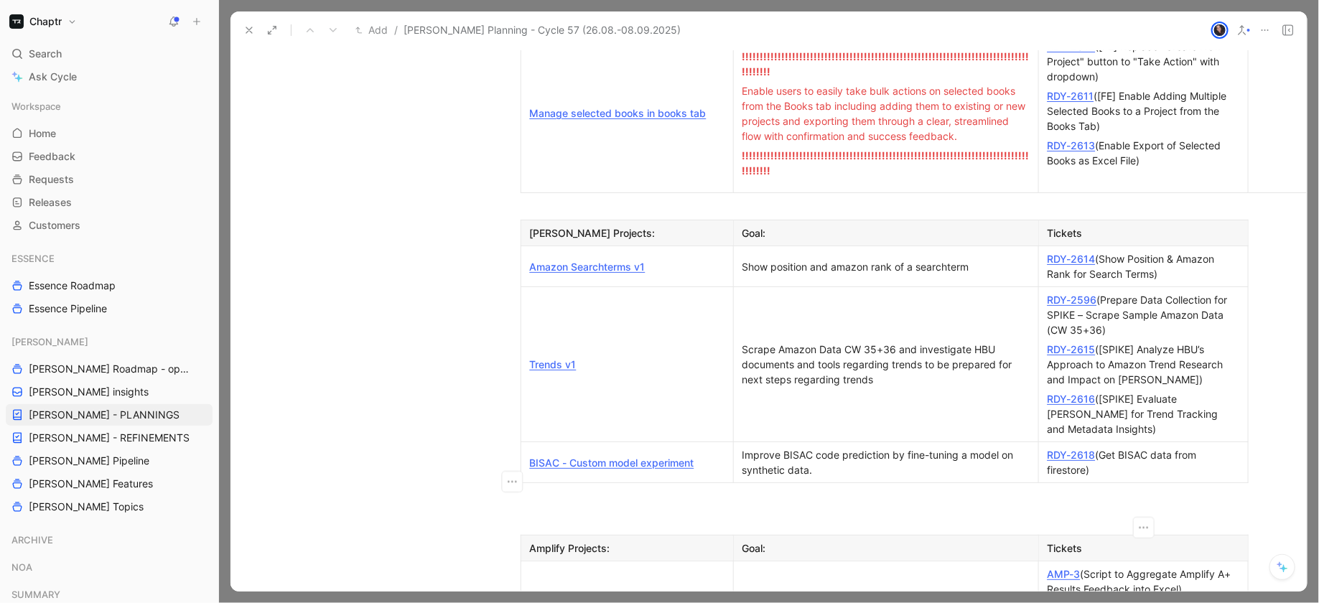
scroll to position [1221, 0]
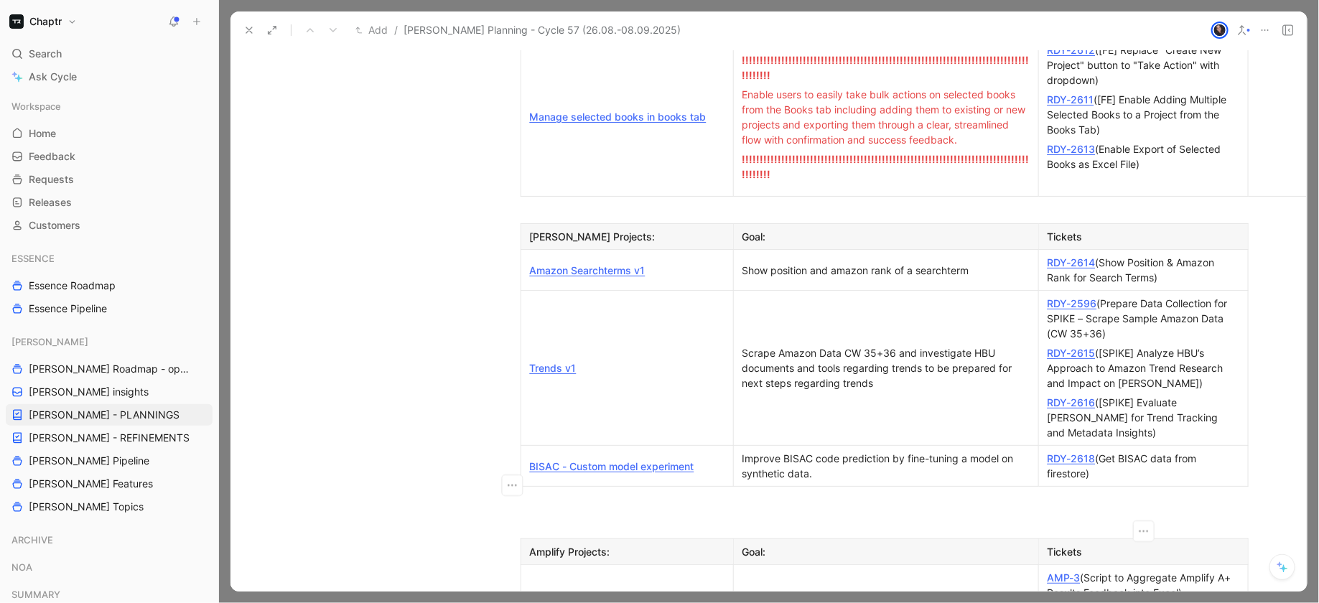
click at [1008, 263] on div "Show position and amazon rank of a searchterm" at bounding box center [885, 270] width 287 height 15
click at [810, 345] on div "Scrape Amazon Data CW 35+36 and investigate HBU documents and tools regarding t…" at bounding box center [885, 367] width 287 height 45
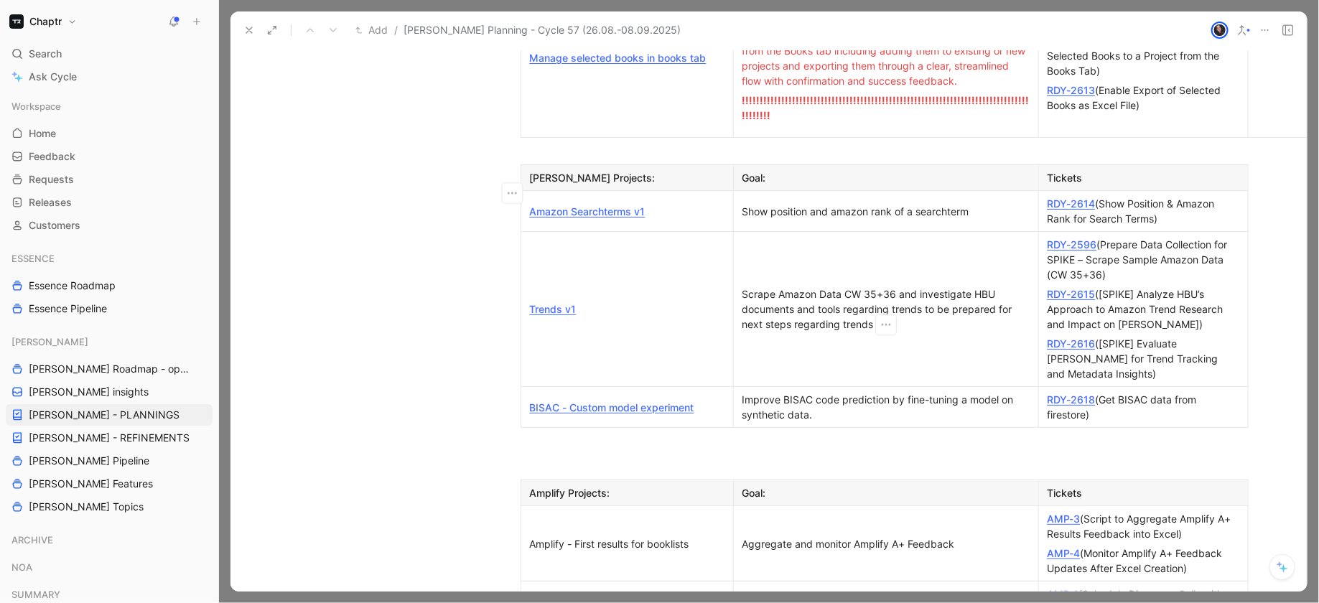
scroll to position [1308, 0]
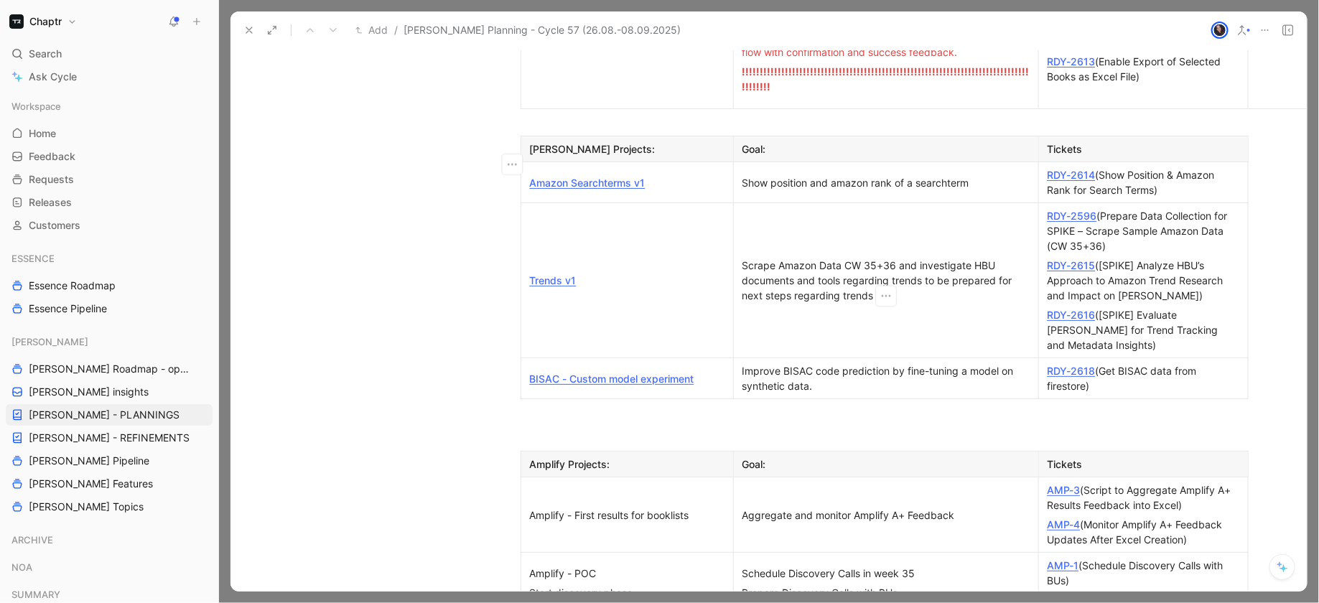
click at [820, 363] on div "Improve BISAC code prediction by fine-tuning a model on synthetic data." at bounding box center [885, 378] width 287 height 30
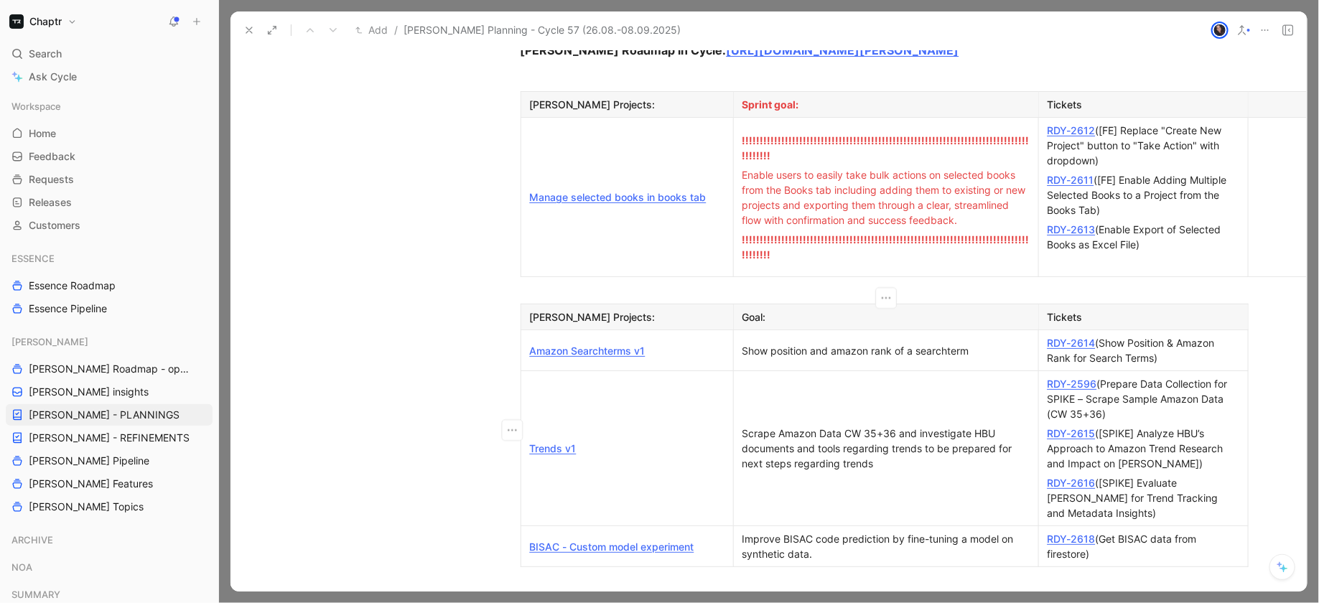
scroll to position [1151, 0]
